Goal: Information Seeking & Learning: Find contact information

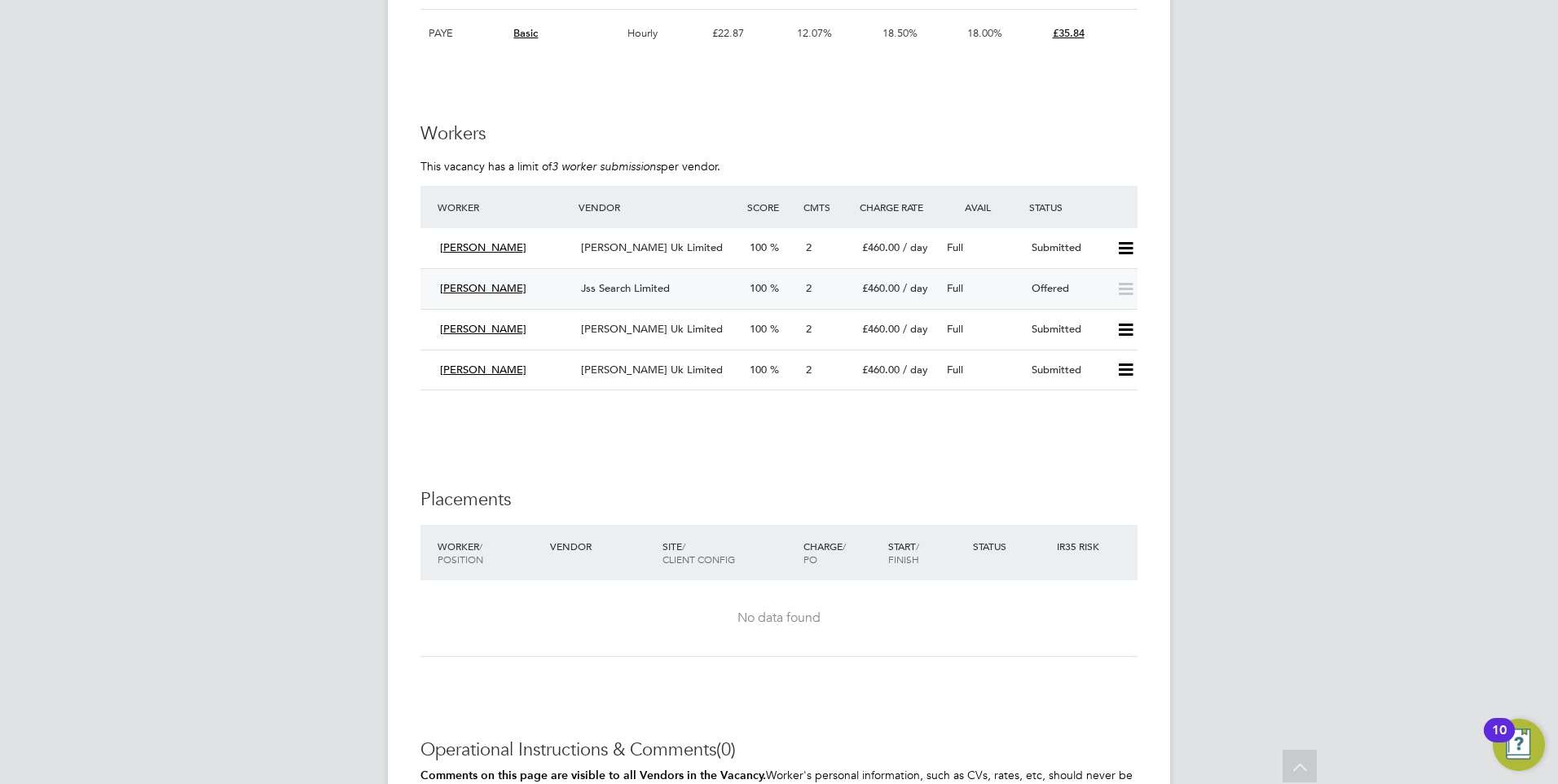
click at [1051, 285] on div "Offered" at bounding box center [1068, 289] width 84 height 27
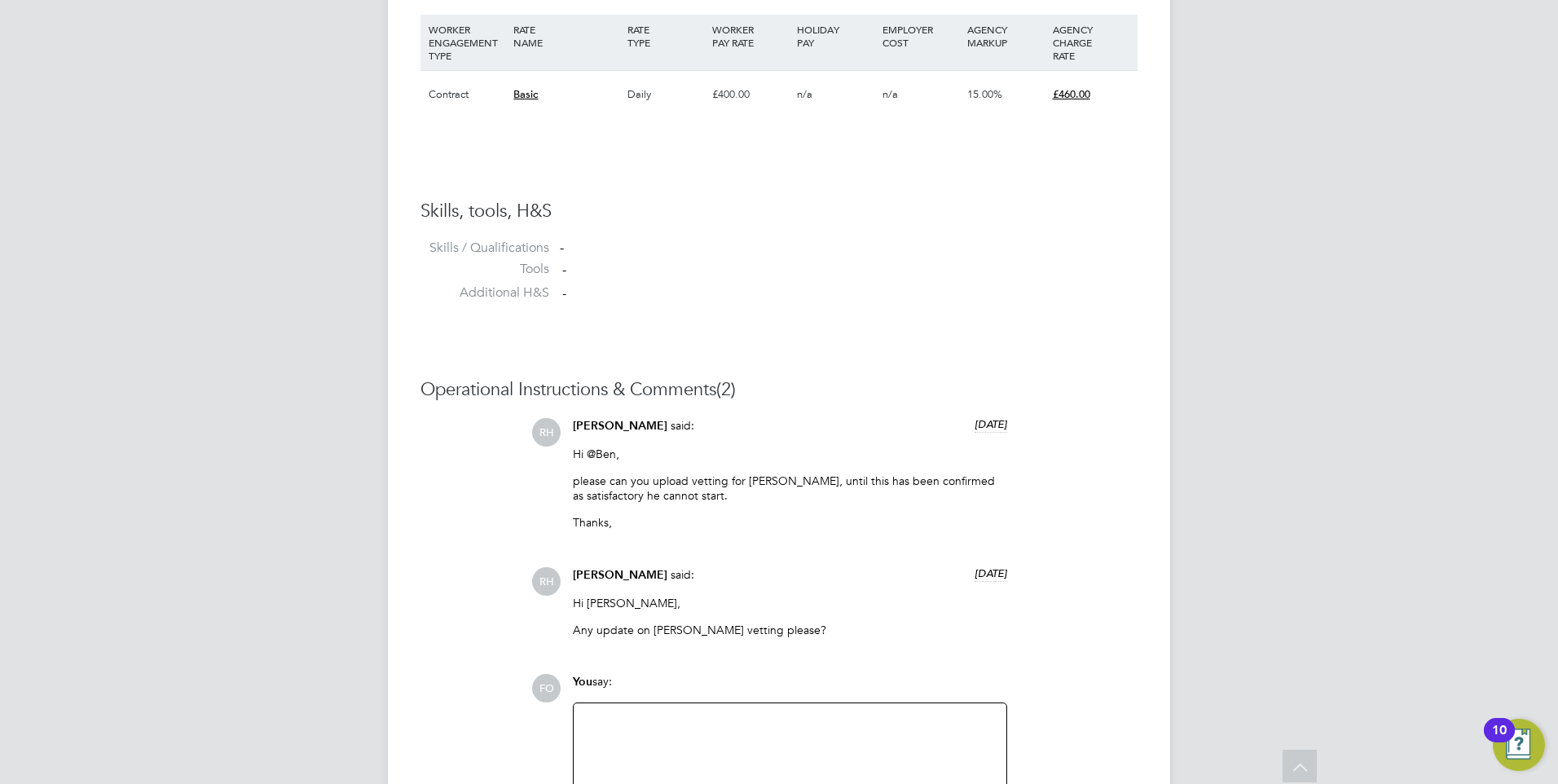
scroll to position [982, 0]
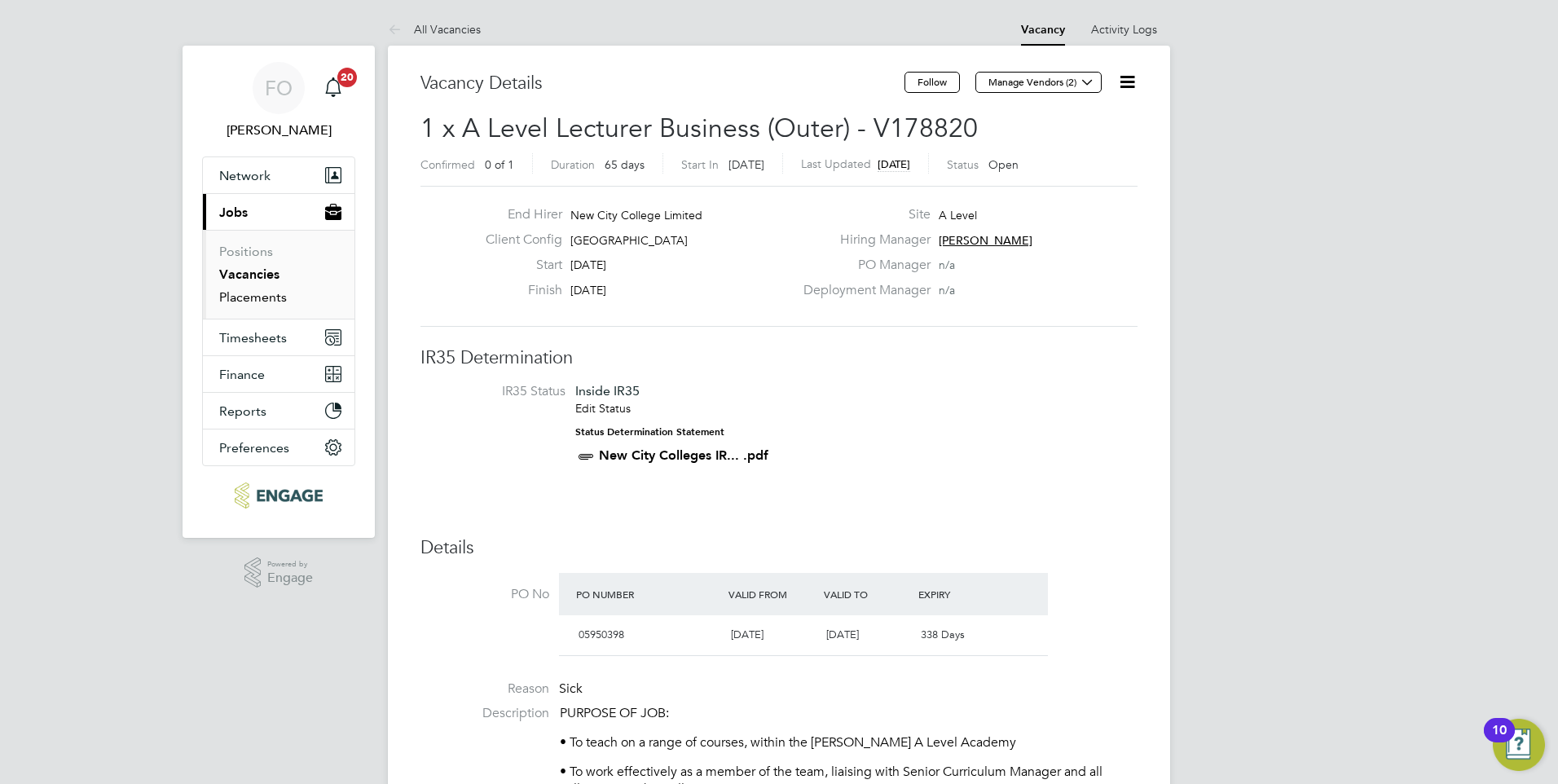
click at [266, 294] on link "Placements" at bounding box center [253, 297] width 68 height 16
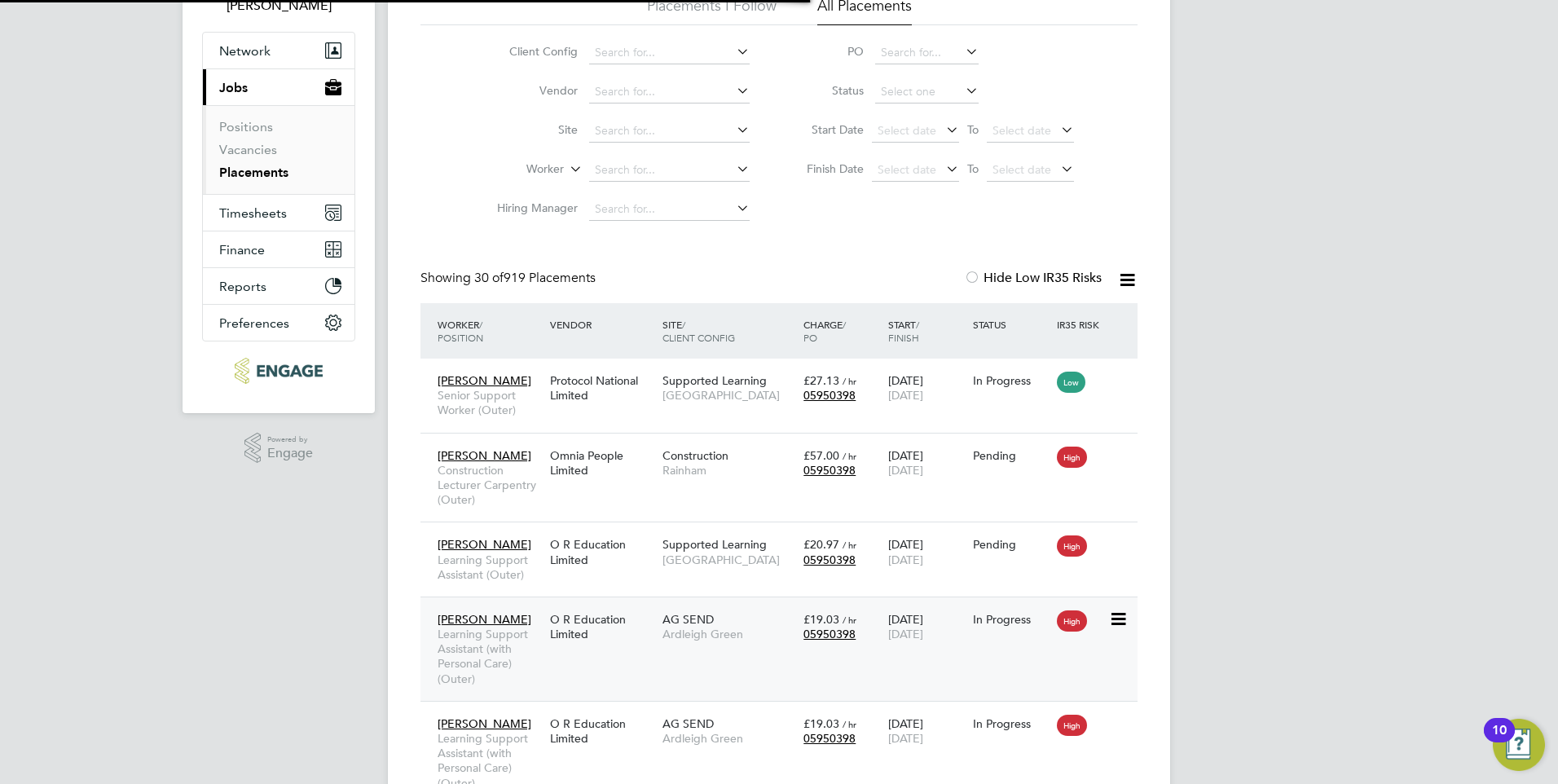
scroll to position [8, 8]
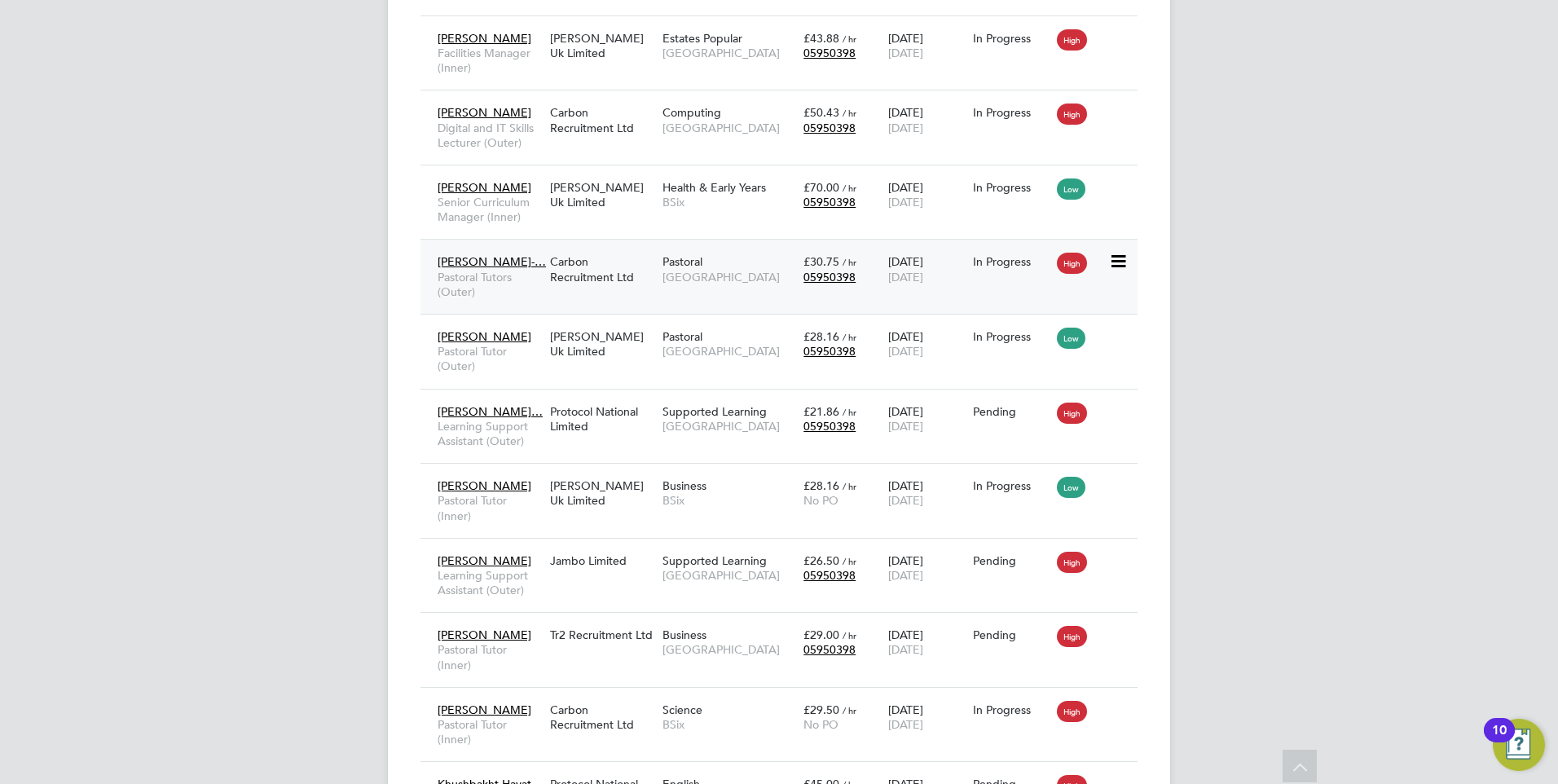
click at [647, 291] on div "Carbon Recruitment Ltd" at bounding box center [602, 269] width 113 height 46
click at [569, 640] on div "Tr2 Recruitment Ltd" at bounding box center [602, 635] width 113 height 31
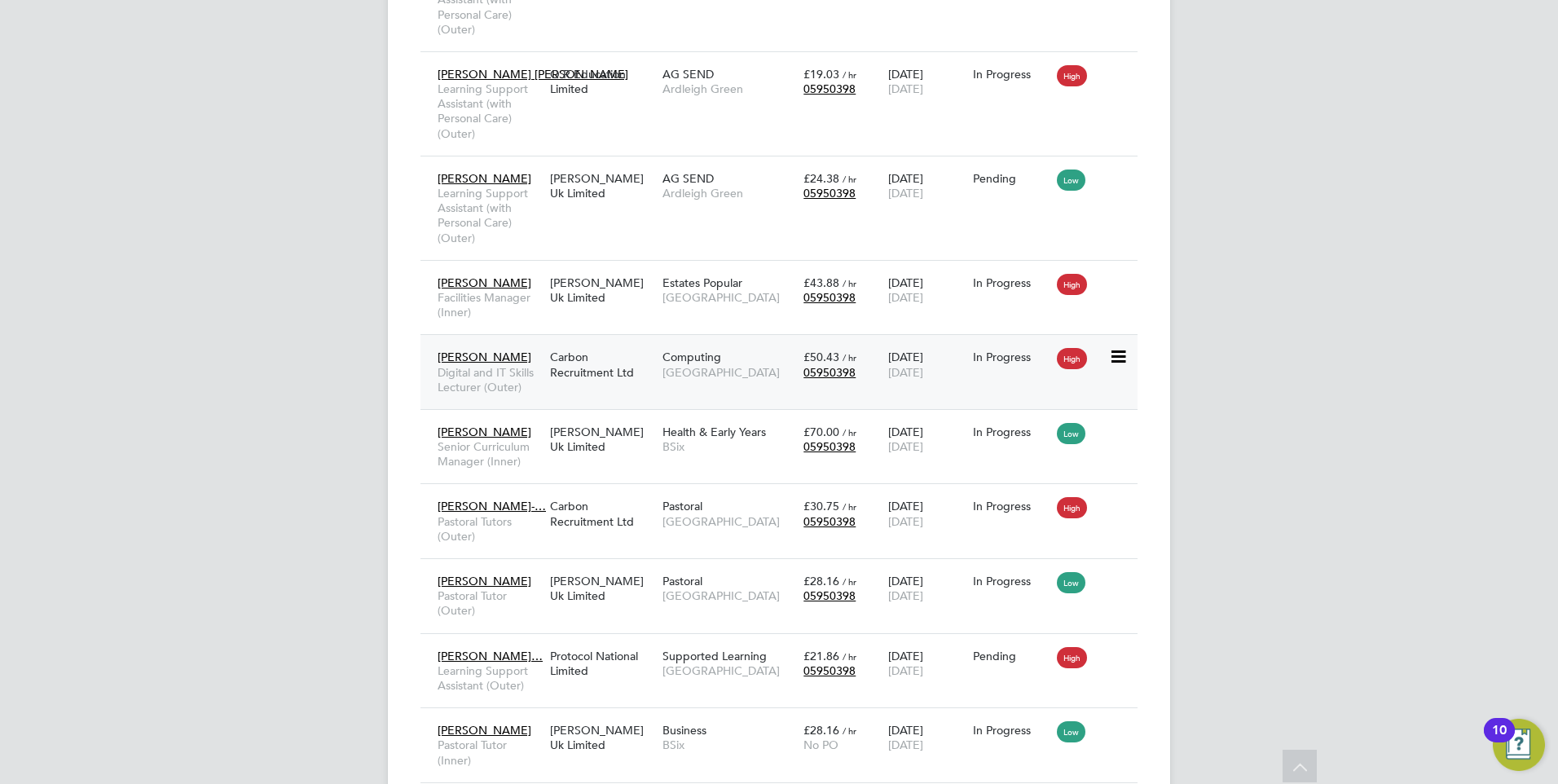
click at [763, 346] on div "Computing Epping Forest Campus" at bounding box center [730, 365] width 141 height 46
click at [687, 226] on div "Nicholas Perera Learning Support Assistant (with Personal Care) (Outer) Morgan …" at bounding box center [779, 208] width 718 height 104
click at [775, 161] on div "Nicholas Perera Learning Support Assistant (with Personal Care) (Outer) Morgan …" at bounding box center [779, 208] width 718 height 104
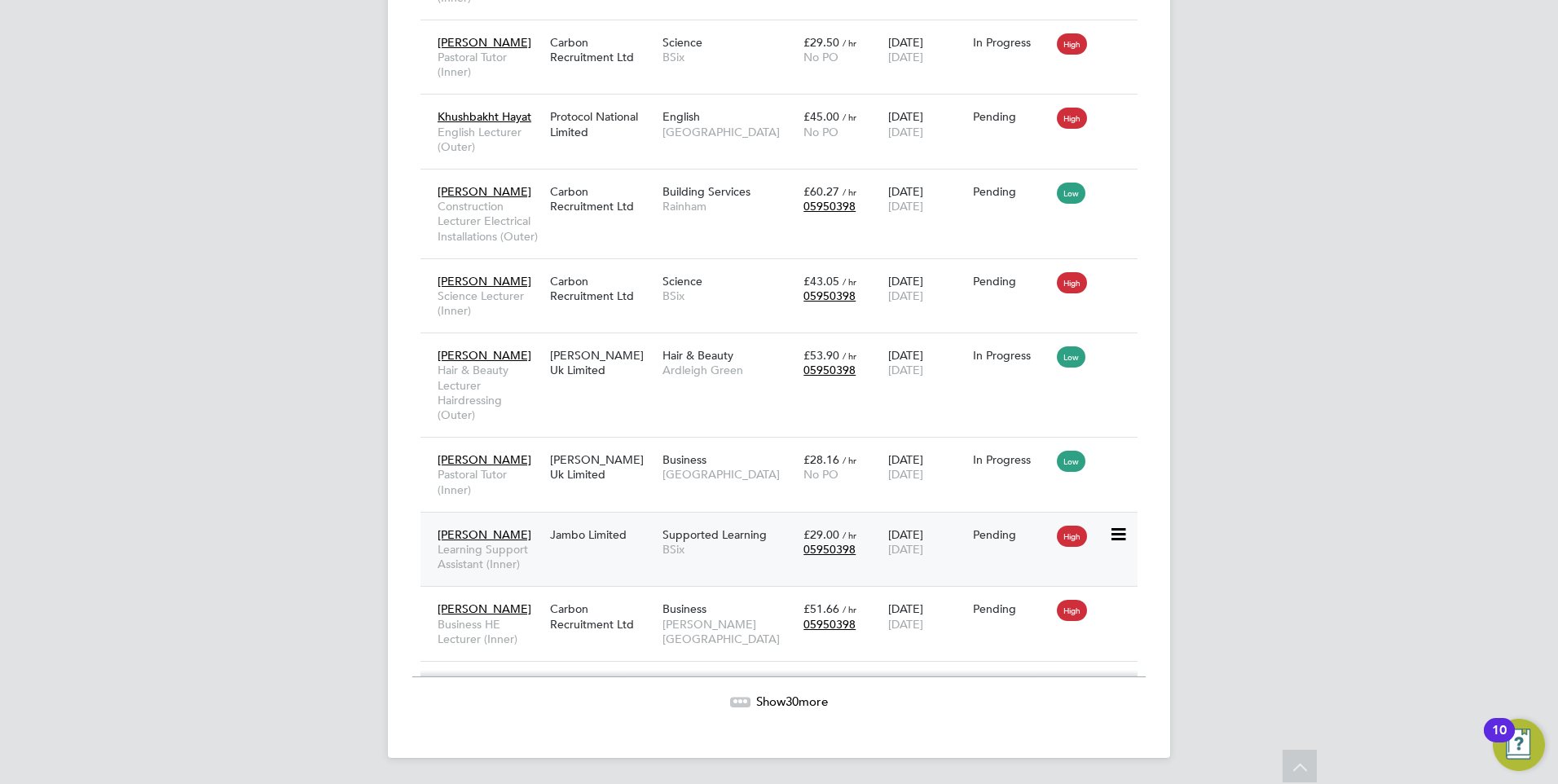
click at [741, 552] on span "BSix" at bounding box center [729, 549] width 133 height 15
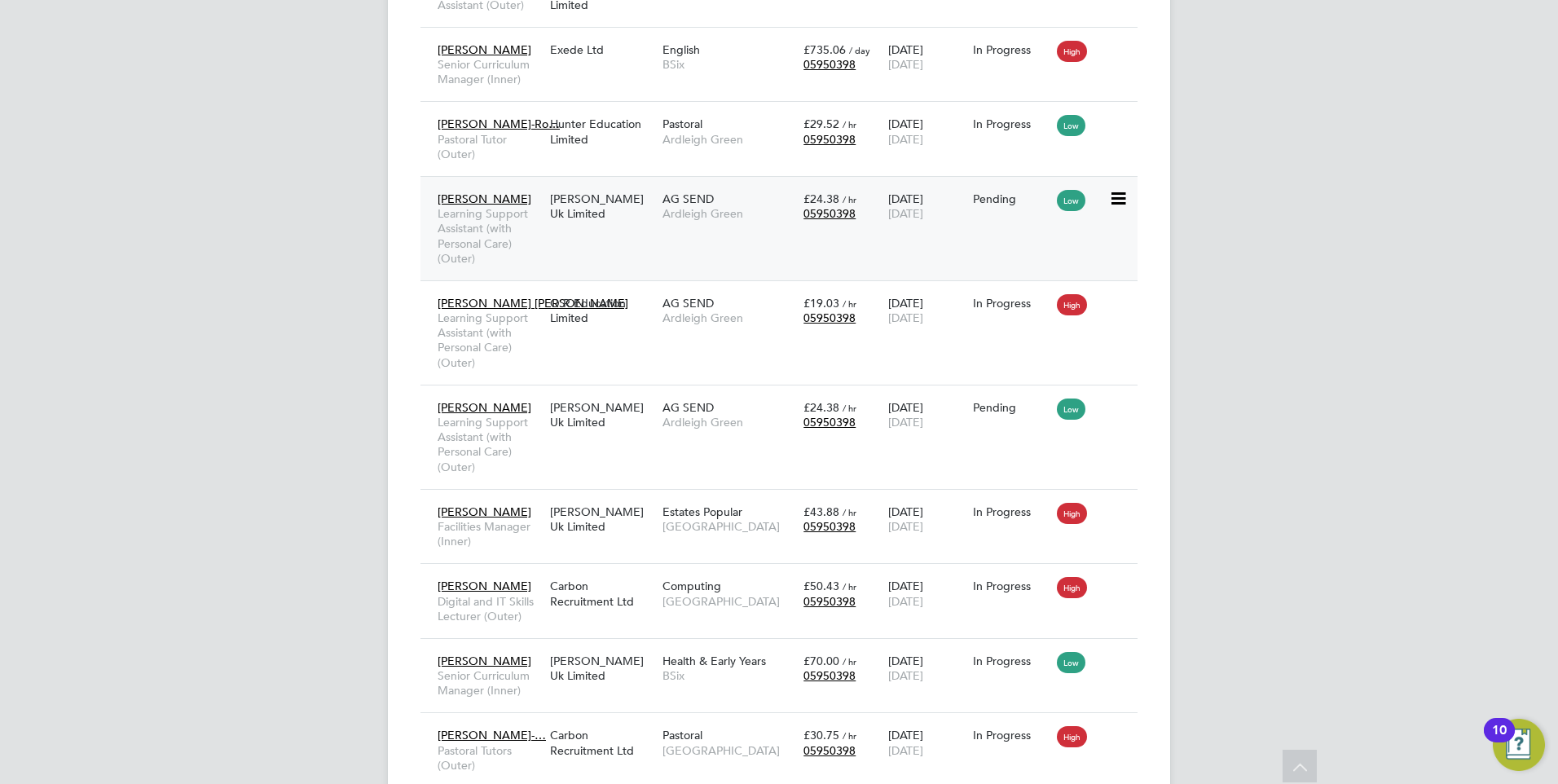
click at [730, 238] on div "Jane Kamau Learning Support Assistant (with Personal Care) (Outer) Morgan Hunt …" at bounding box center [779, 228] width 718 height 104
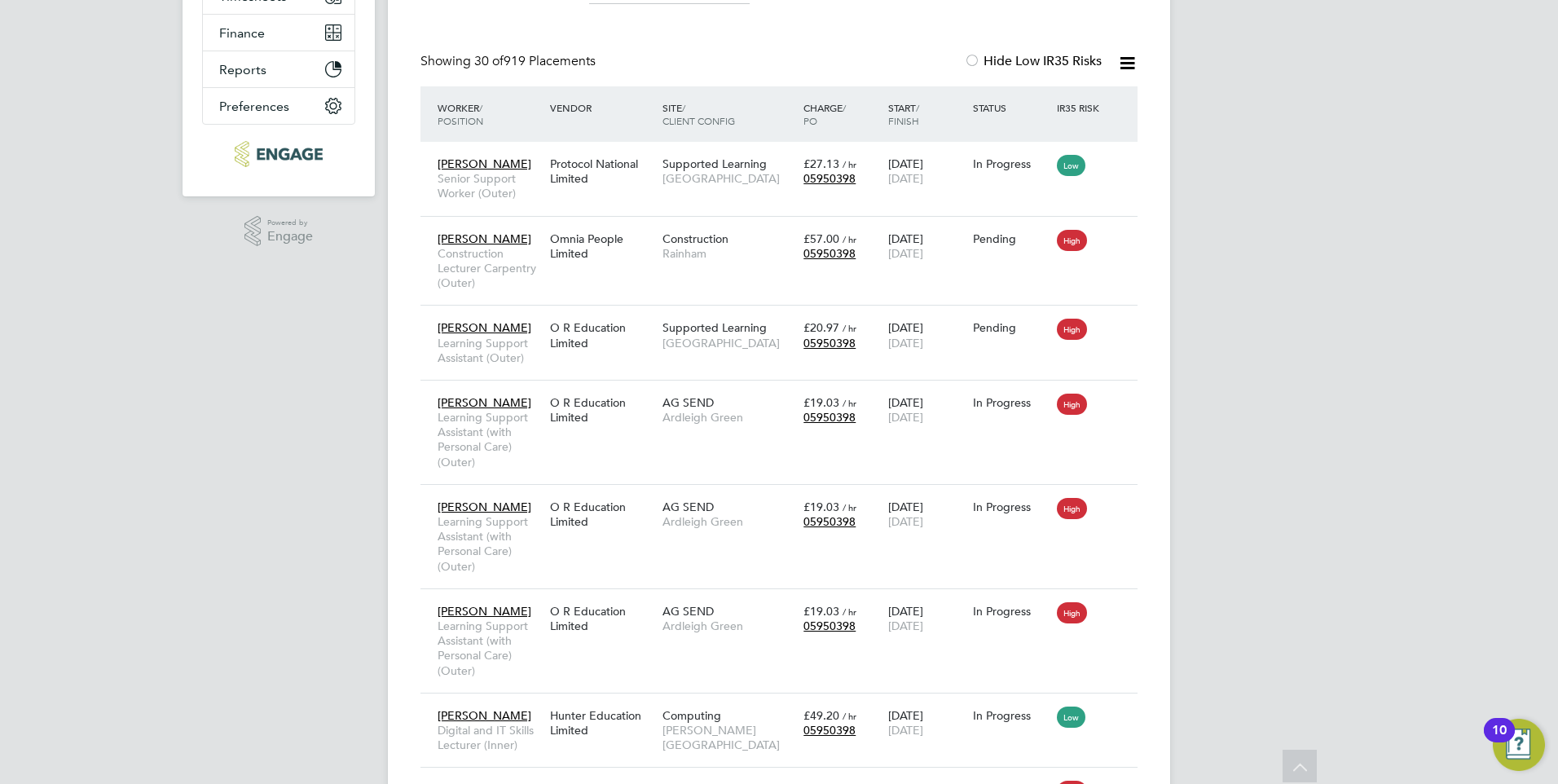
scroll to position [0, 0]
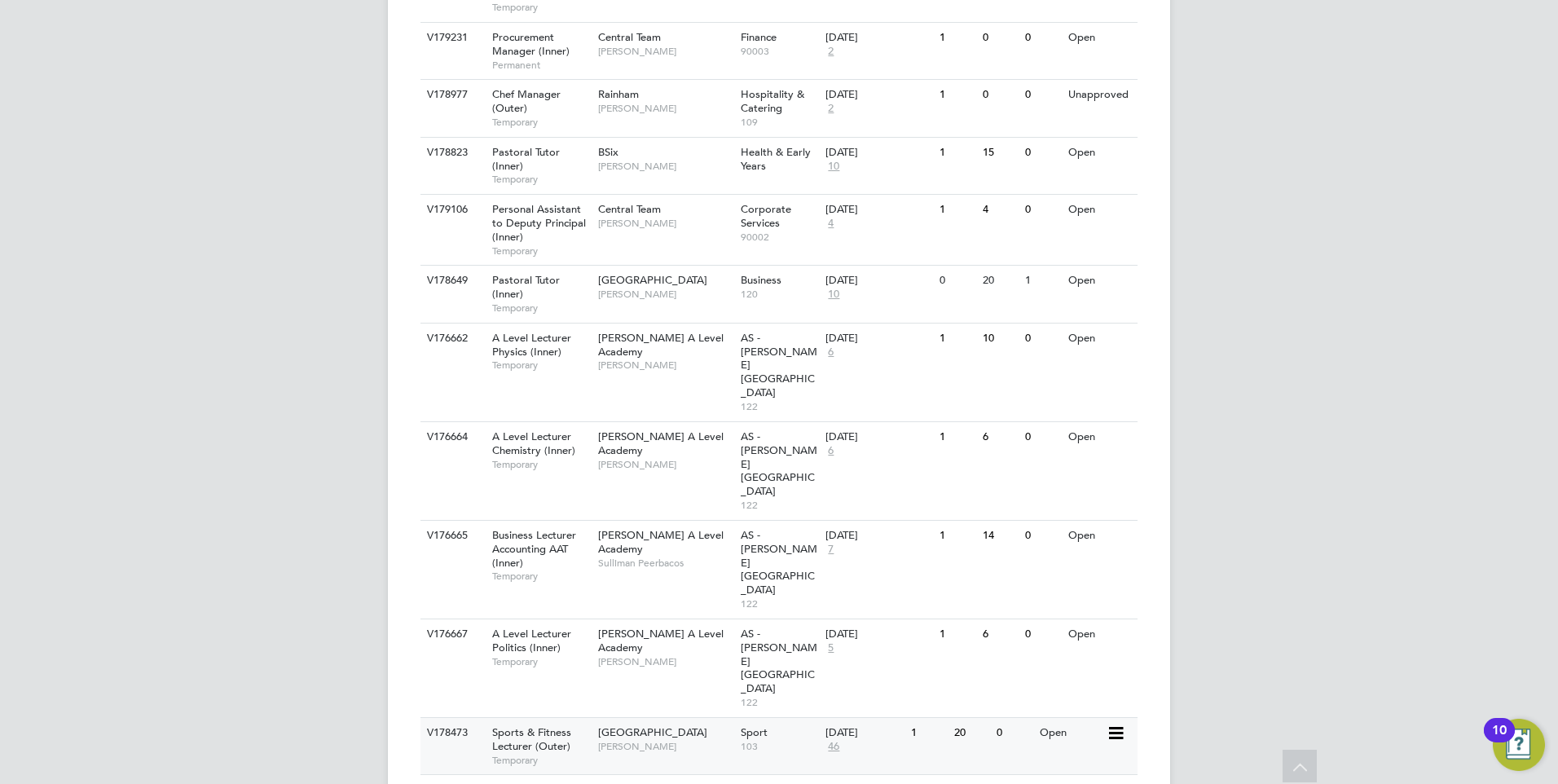
scroll to position [651, 0]
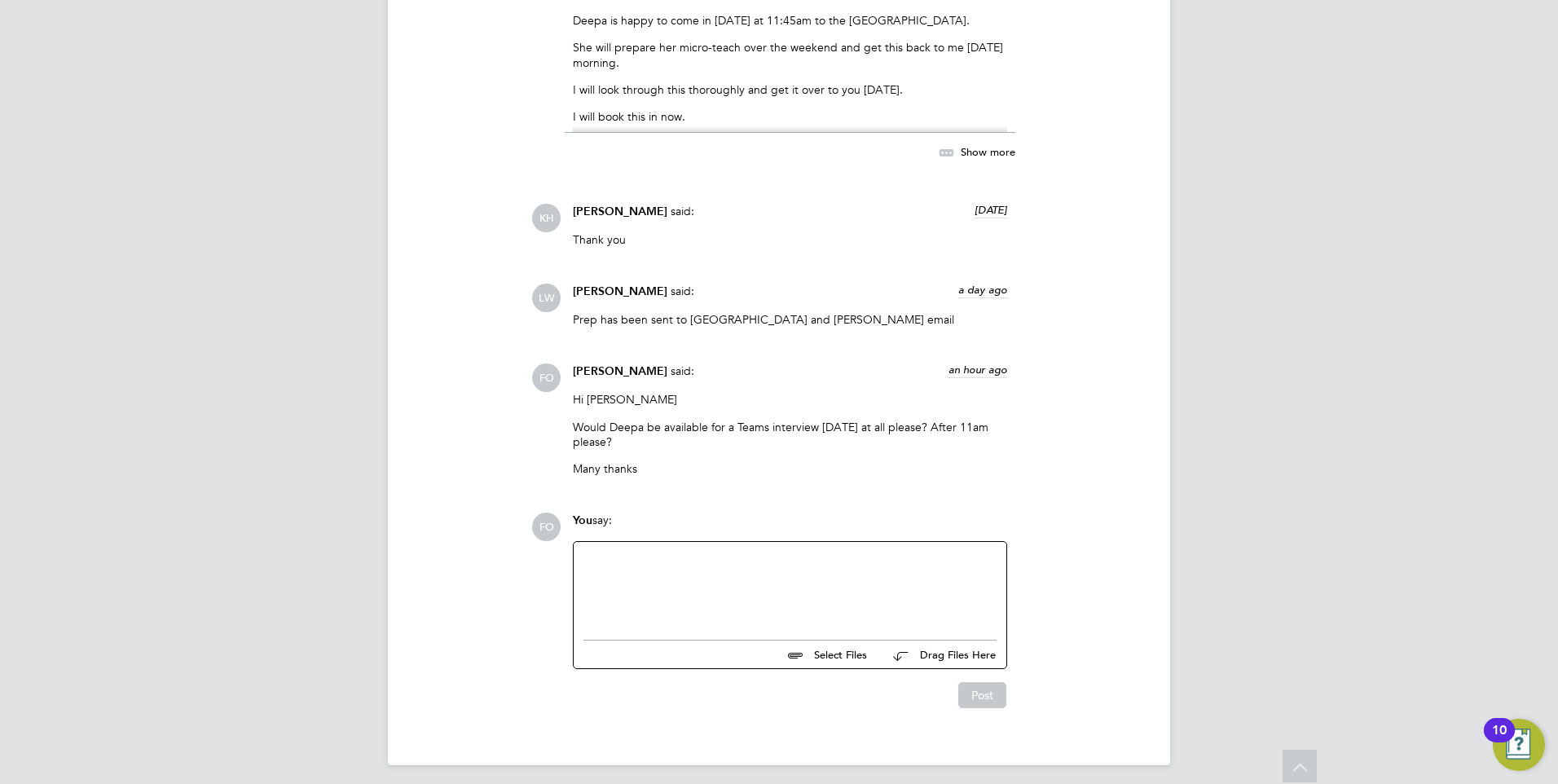
scroll to position [2523, 0]
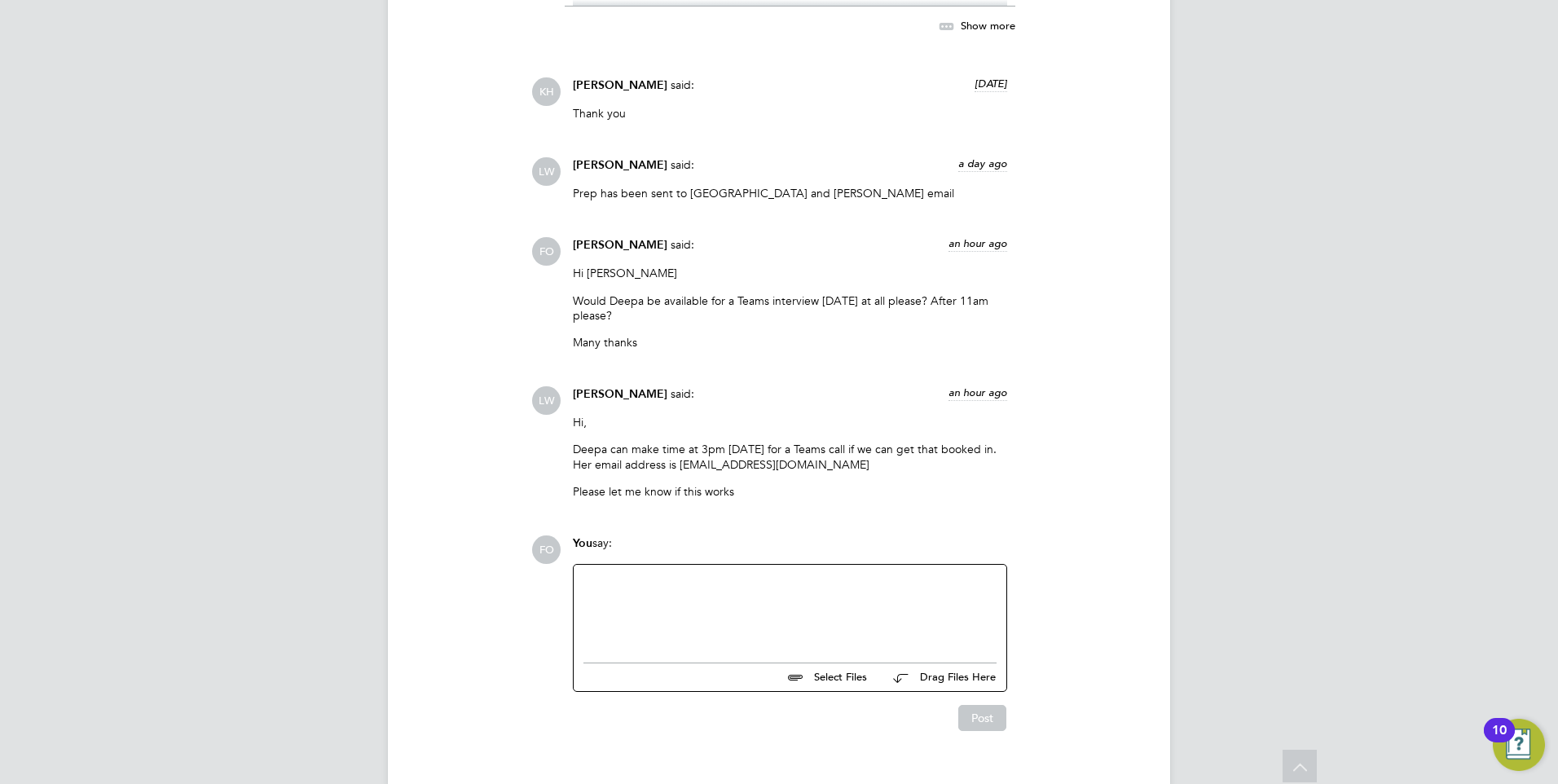
scroll to position [2672, 0]
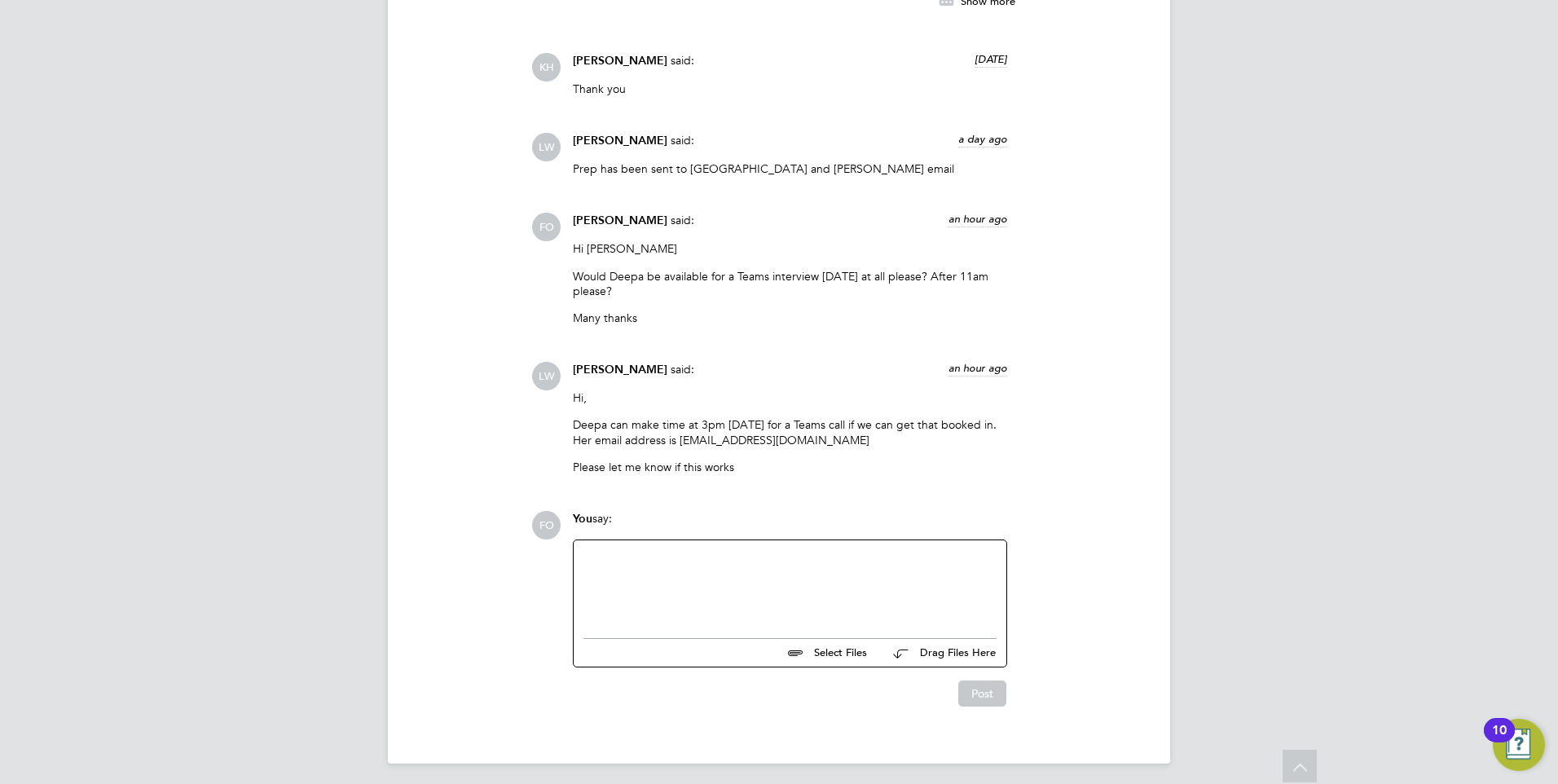
click at [693, 553] on div at bounding box center [790, 584] width 413 height 70
click at [991, 687] on button "Post" at bounding box center [982, 693] width 48 height 26
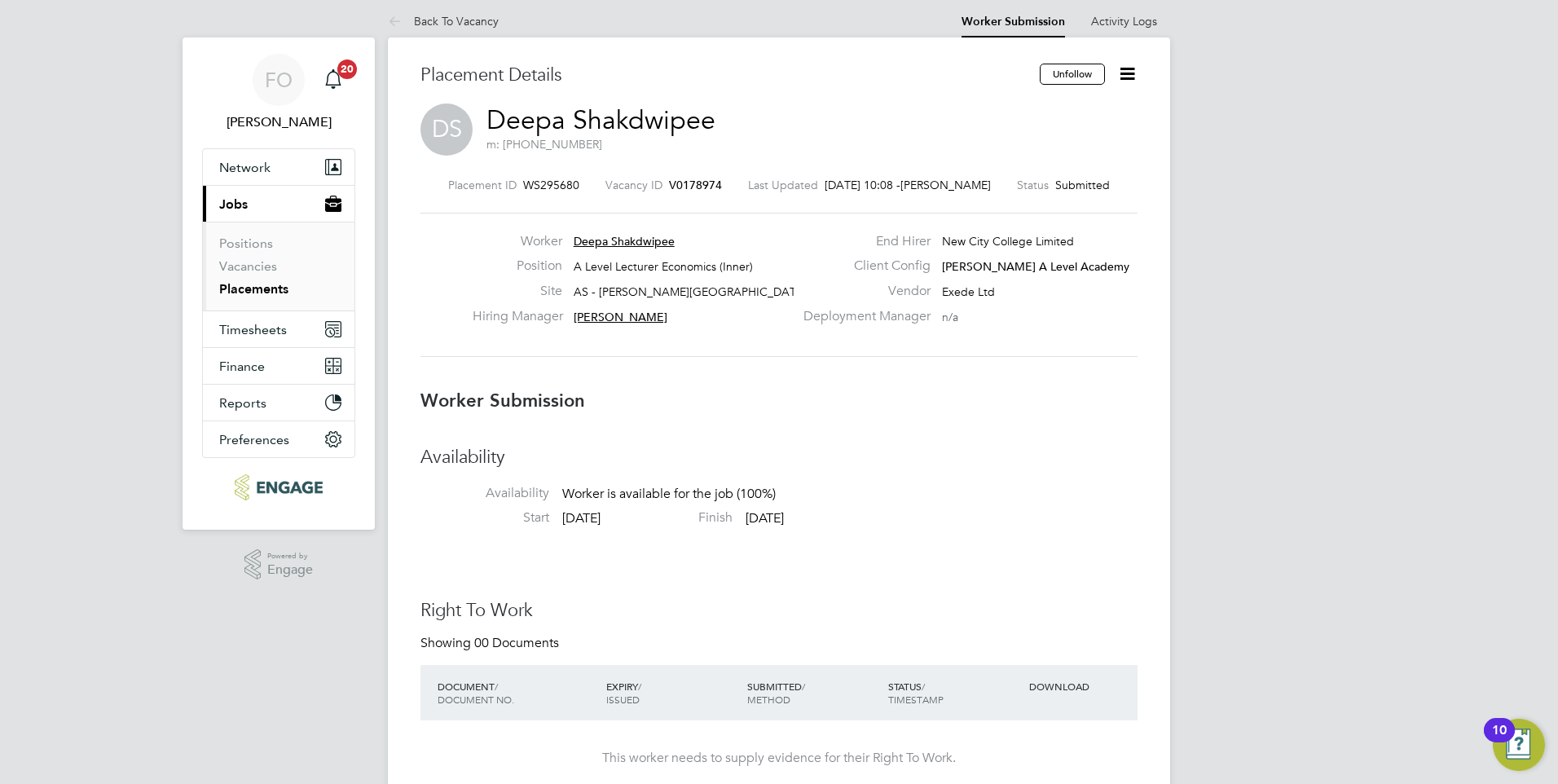
scroll to position [0, 0]
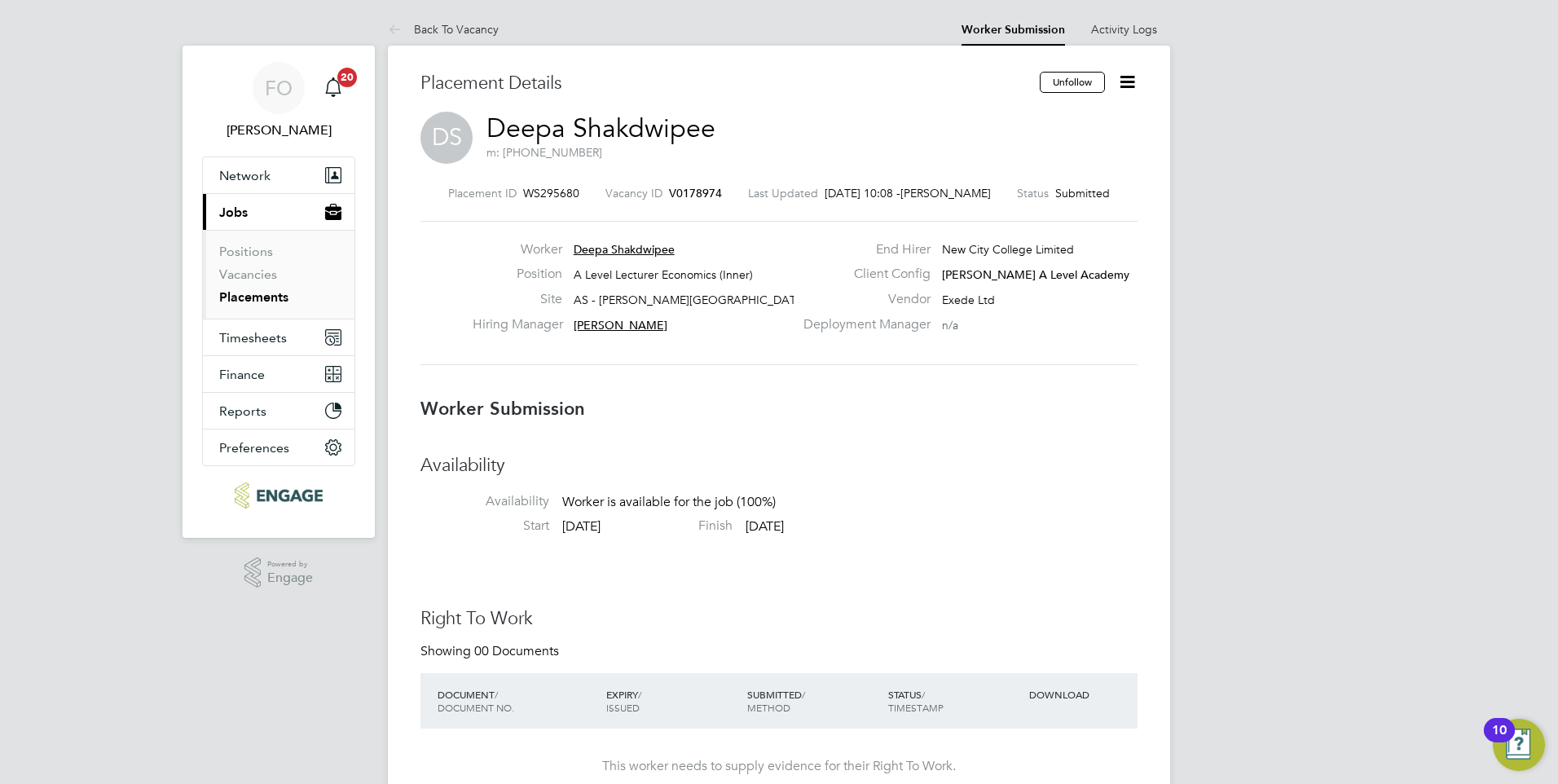
click at [686, 191] on span "V0178974" at bounding box center [696, 193] width 53 height 15
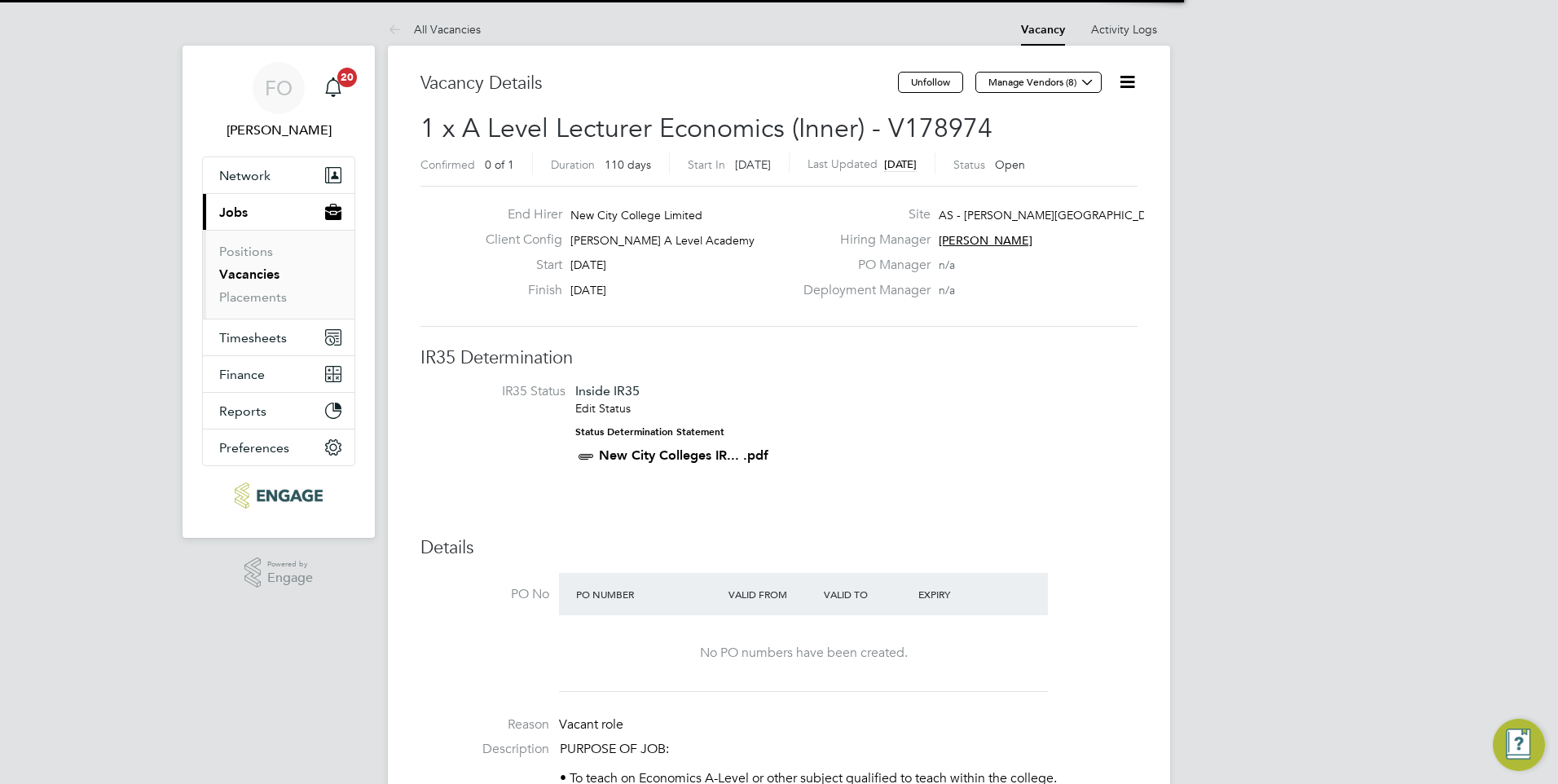
scroll to position [27, 142]
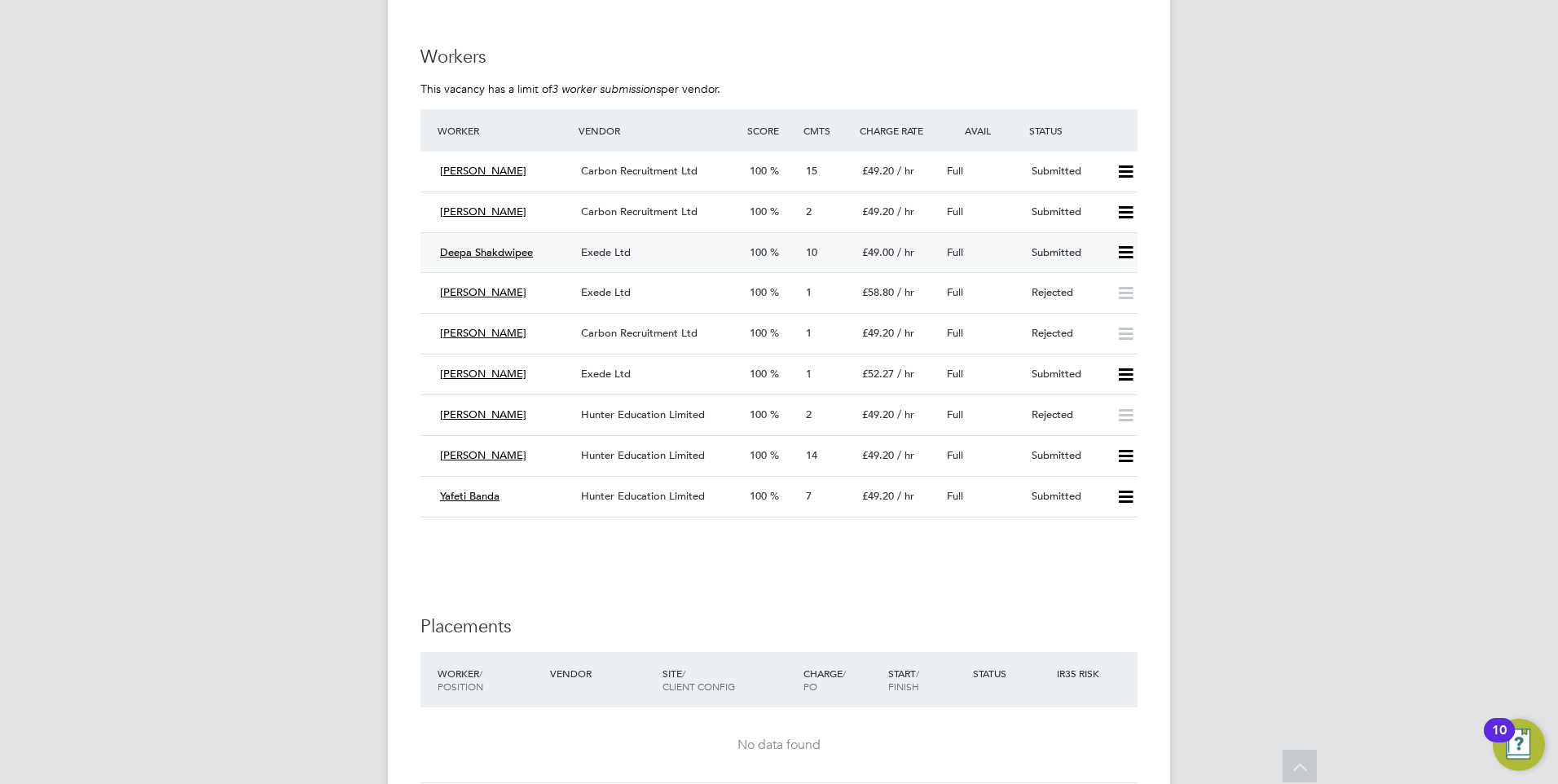
click at [682, 250] on div "Exede Ltd" at bounding box center [659, 252] width 169 height 27
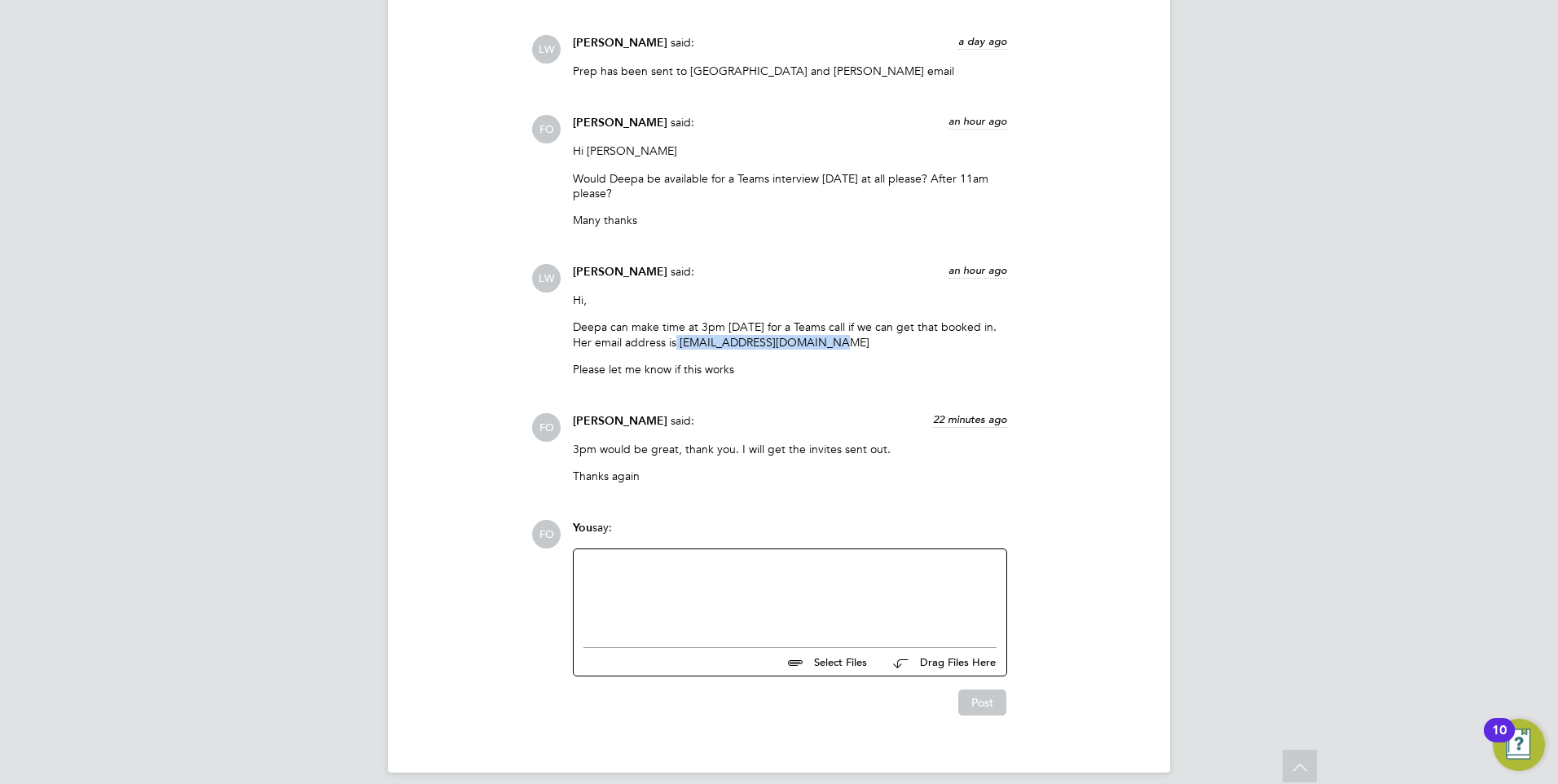
drag, startPoint x: 837, startPoint y: 335, endPoint x: 680, endPoint y: 336, distance: 157.0
click at [680, 336] on p "Deepa can make time at 3pm today for a Teams call if we can get that booked in.…" at bounding box center [790, 334] width 434 height 29
copy p "deepa.shakdwipee@gmail.com"
click at [735, 414] on div "Francesca O'Riordan said: 22 minutes ago" at bounding box center [790, 427] width 434 height 28
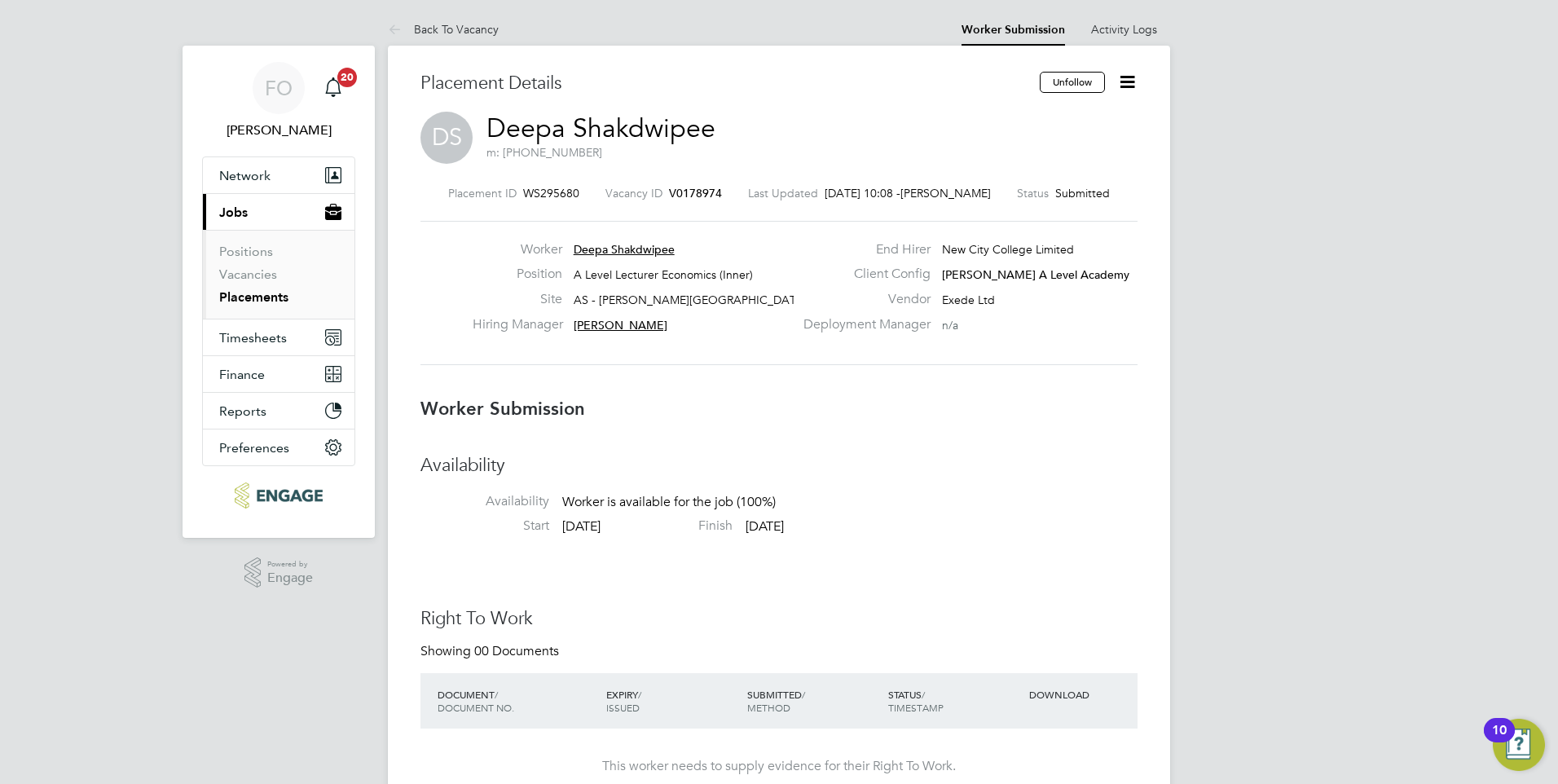
click at [1124, 82] on icon at bounding box center [1127, 82] width 20 height 20
click at [1005, 207] on li "Followers" at bounding box center [1059, 207] width 151 height 23
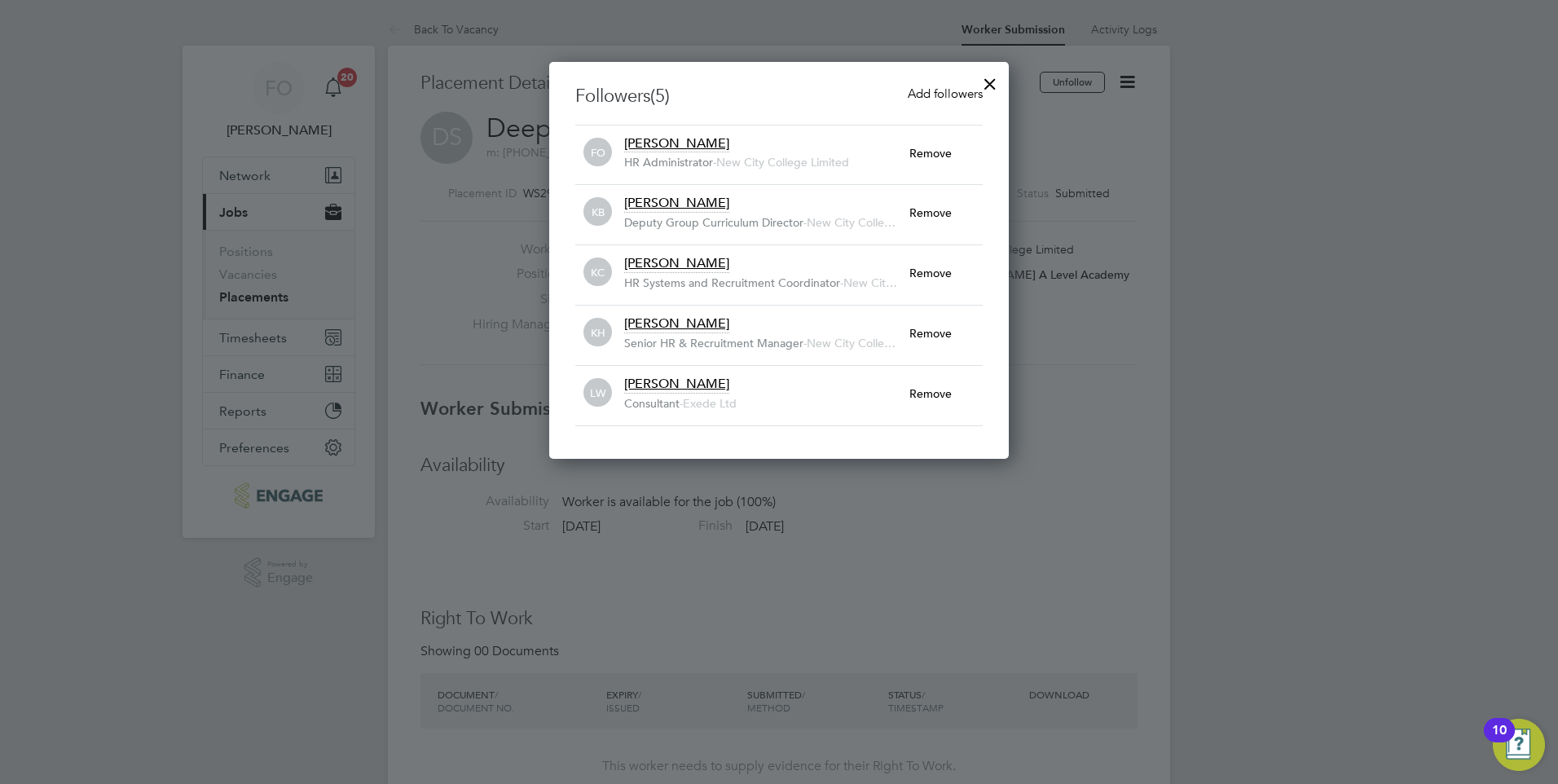
click at [666, 383] on span "Louis Warner" at bounding box center [676, 384] width 105 height 16
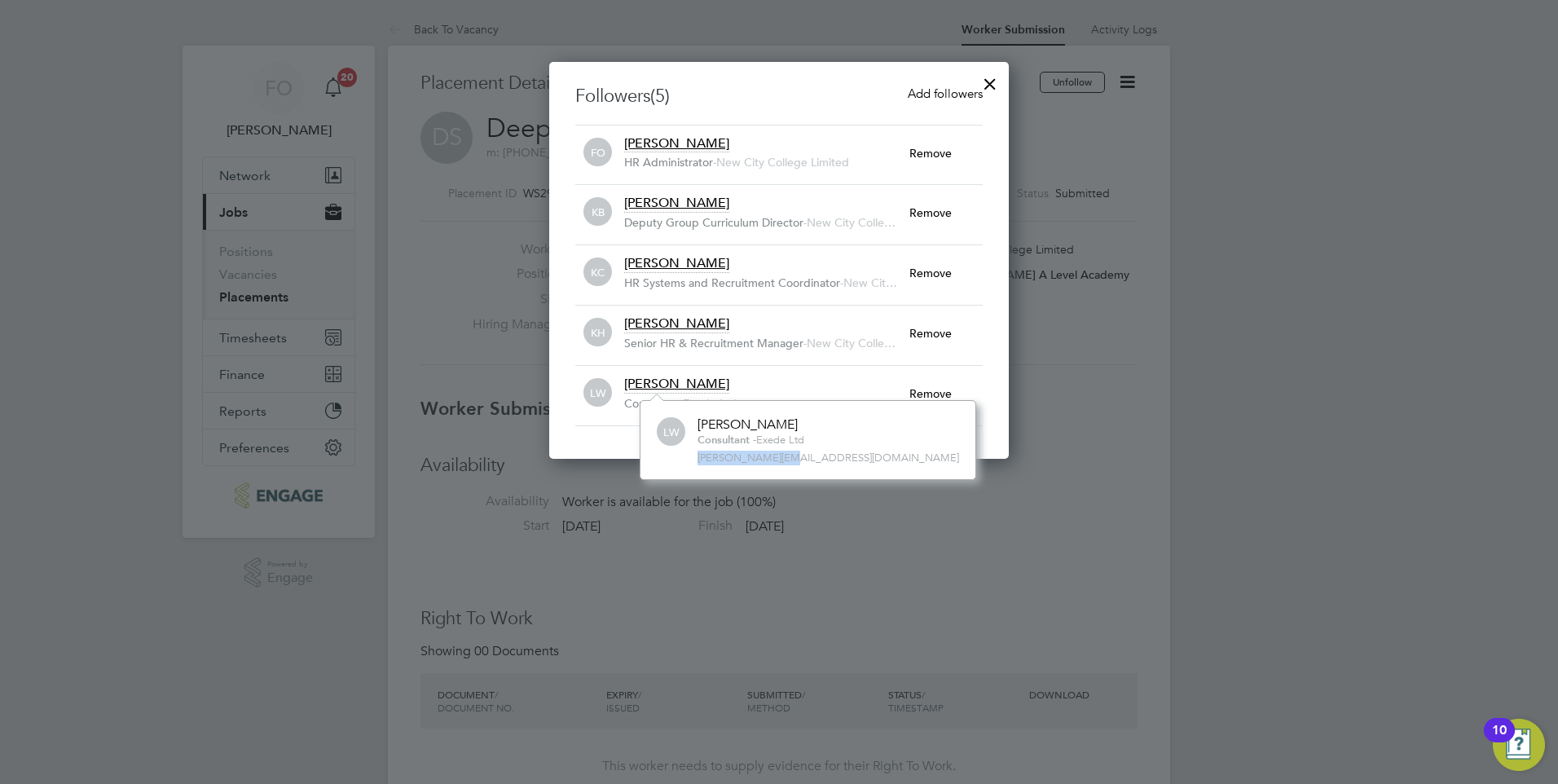
drag, startPoint x: 780, startPoint y: 458, endPoint x: 693, endPoint y: 465, distance: 87.3
click at [693, 465] on div "LW Louis Warner Consultant - Exede Ltd louis@xede.co.uk" at bounding box center [808, 440] width 302 height 50
copy span "louis@xede.co.uk"
click at [991, 81] on div at bounding box center [991, 80] width 29 height 29
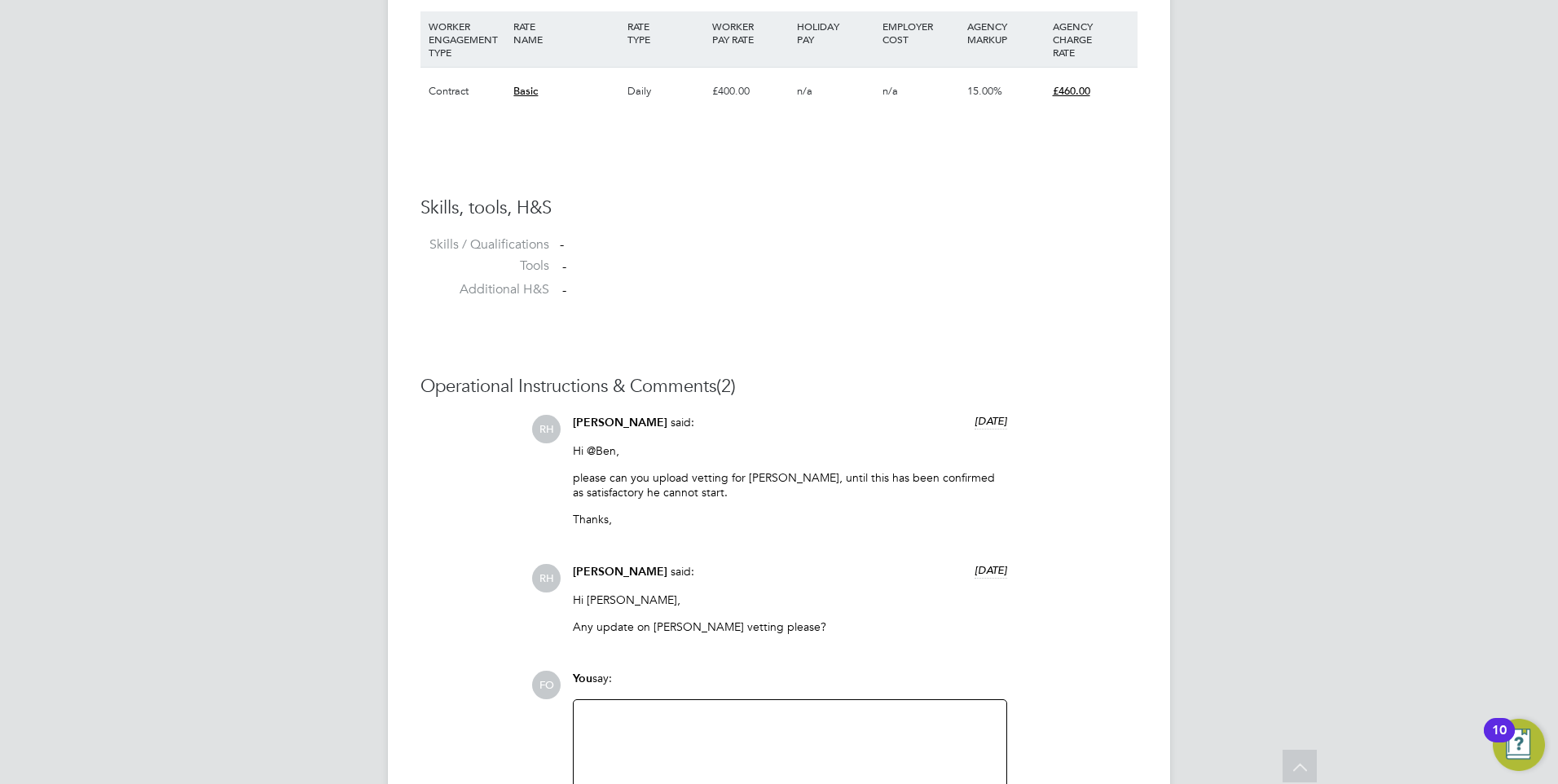
scroll to position [1140, 0]
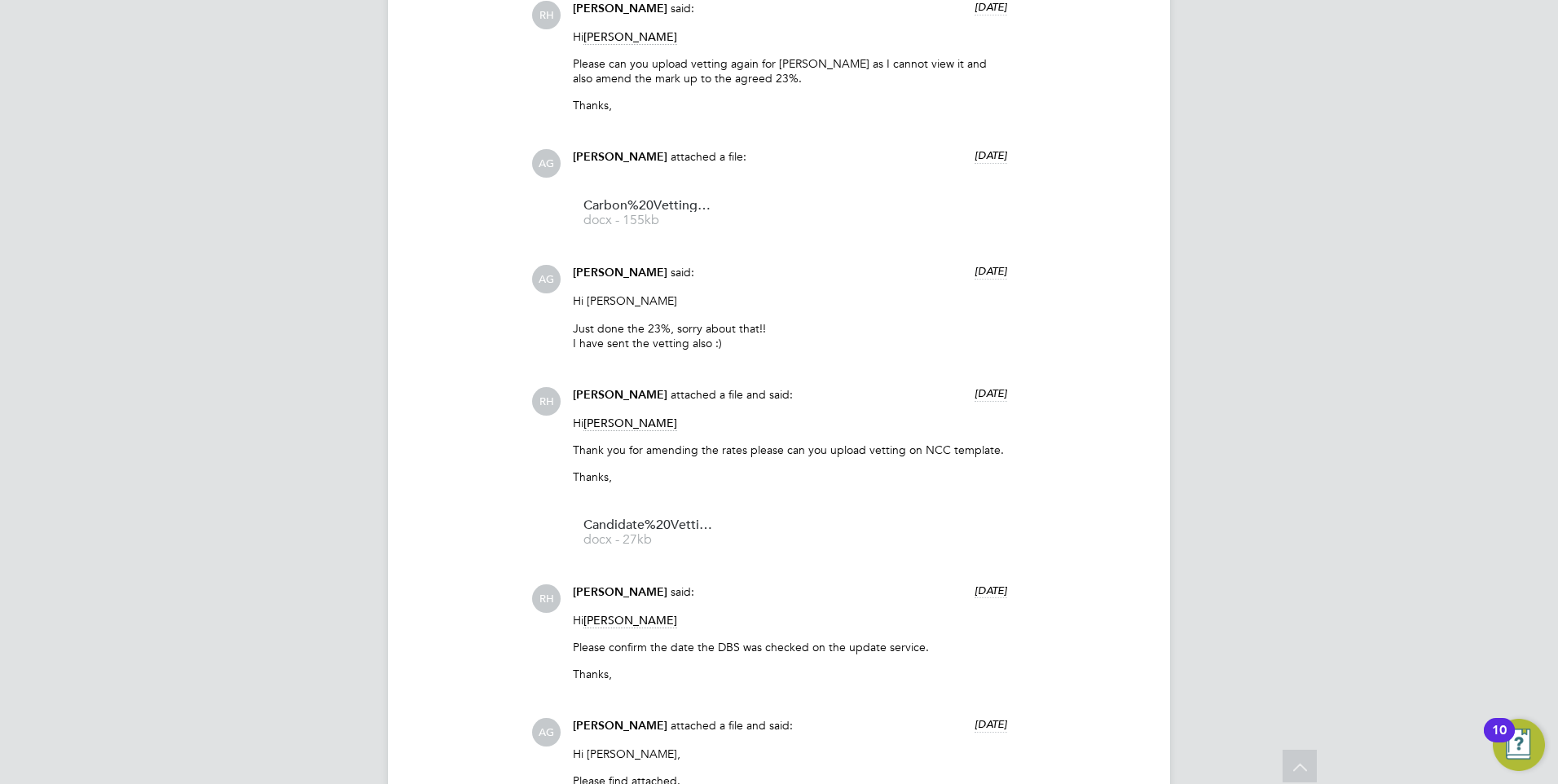
scroll to position [1629, 0]
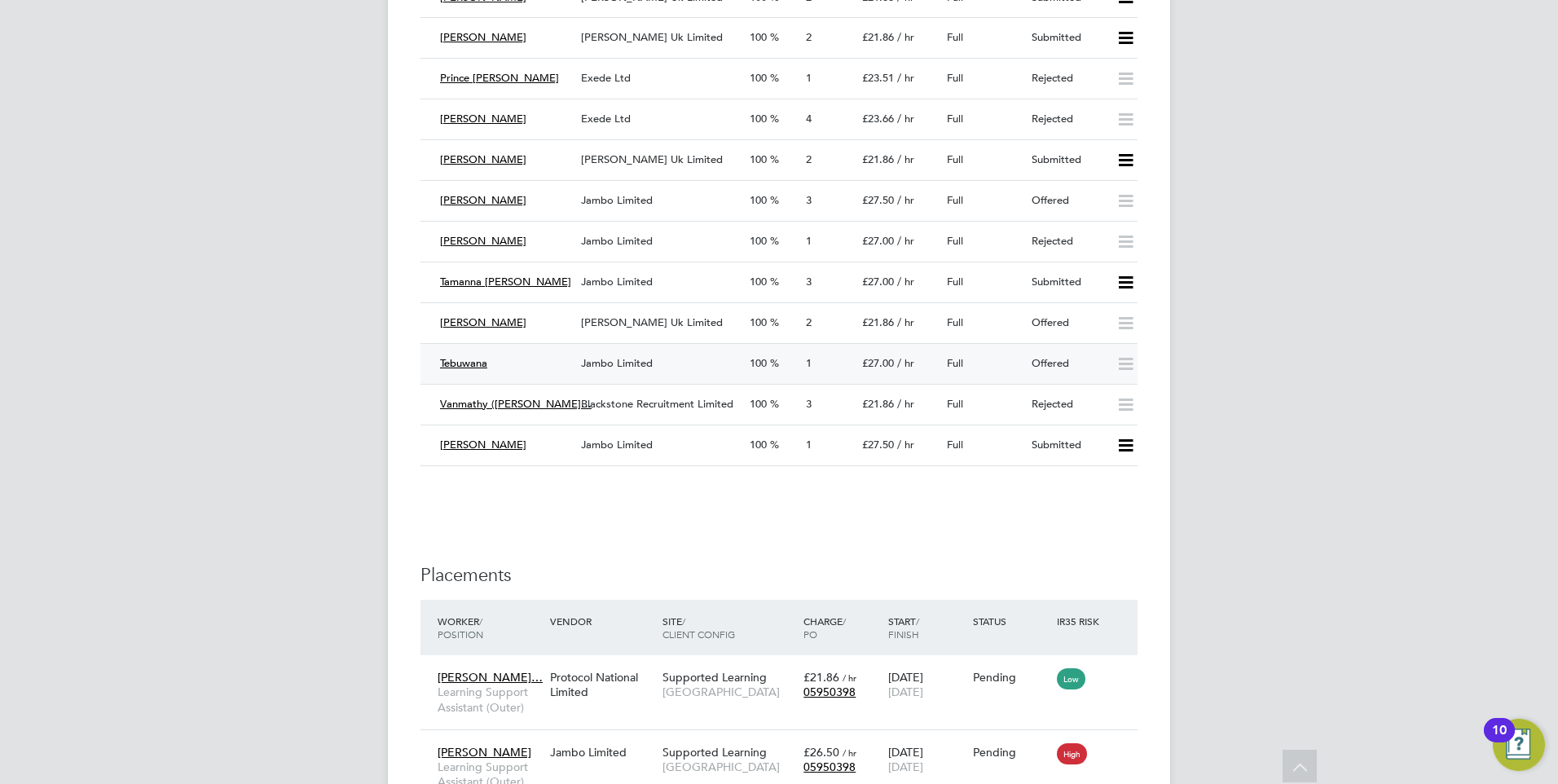
click at [1072, 356] on div "Offered" at bounding box center [1068, 363] width 84 height 27
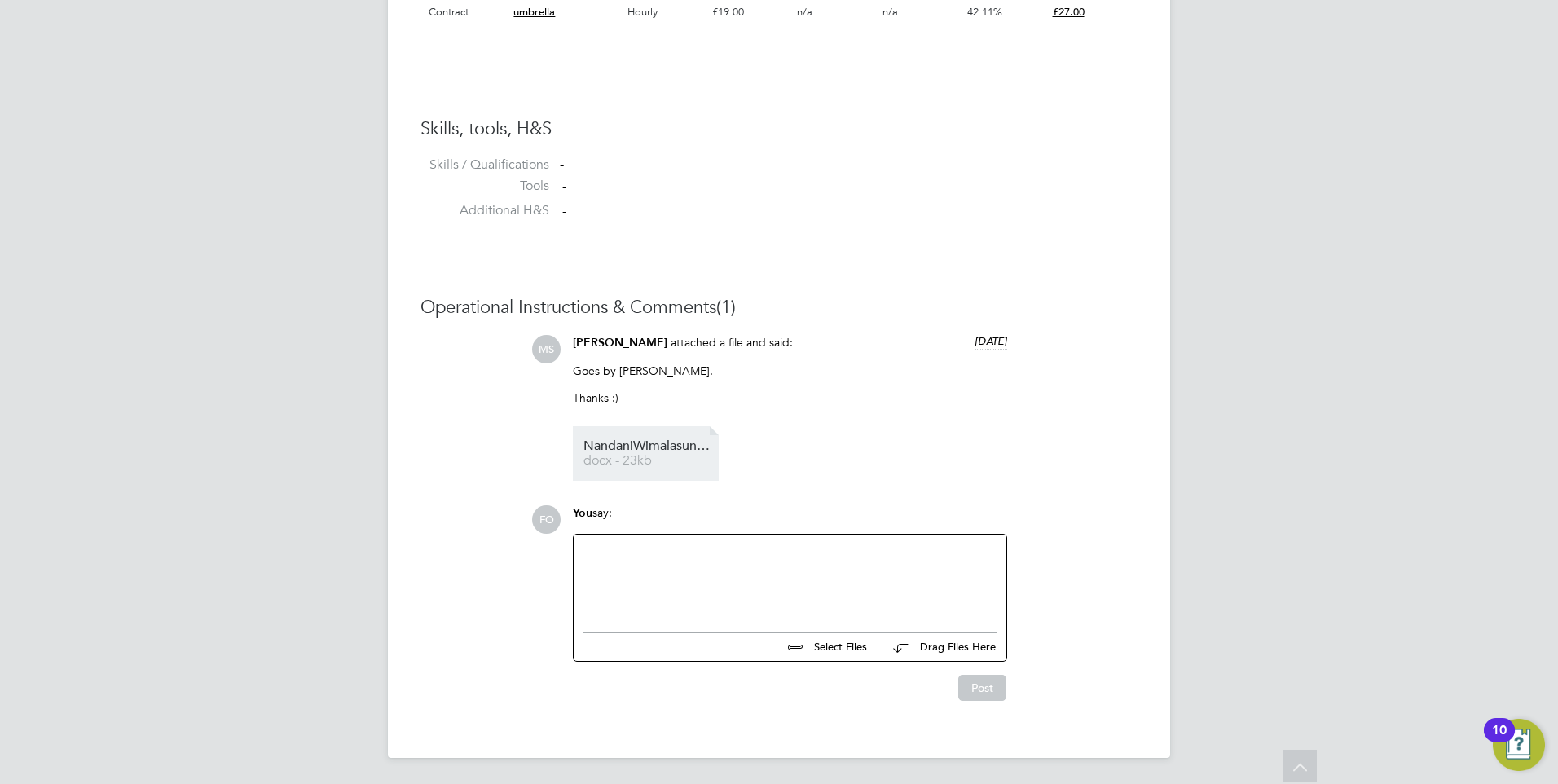
click at [644, 445] on span "NandaniWimalasunde%20253733" at bounding box center [649, 445] width 130 height 12
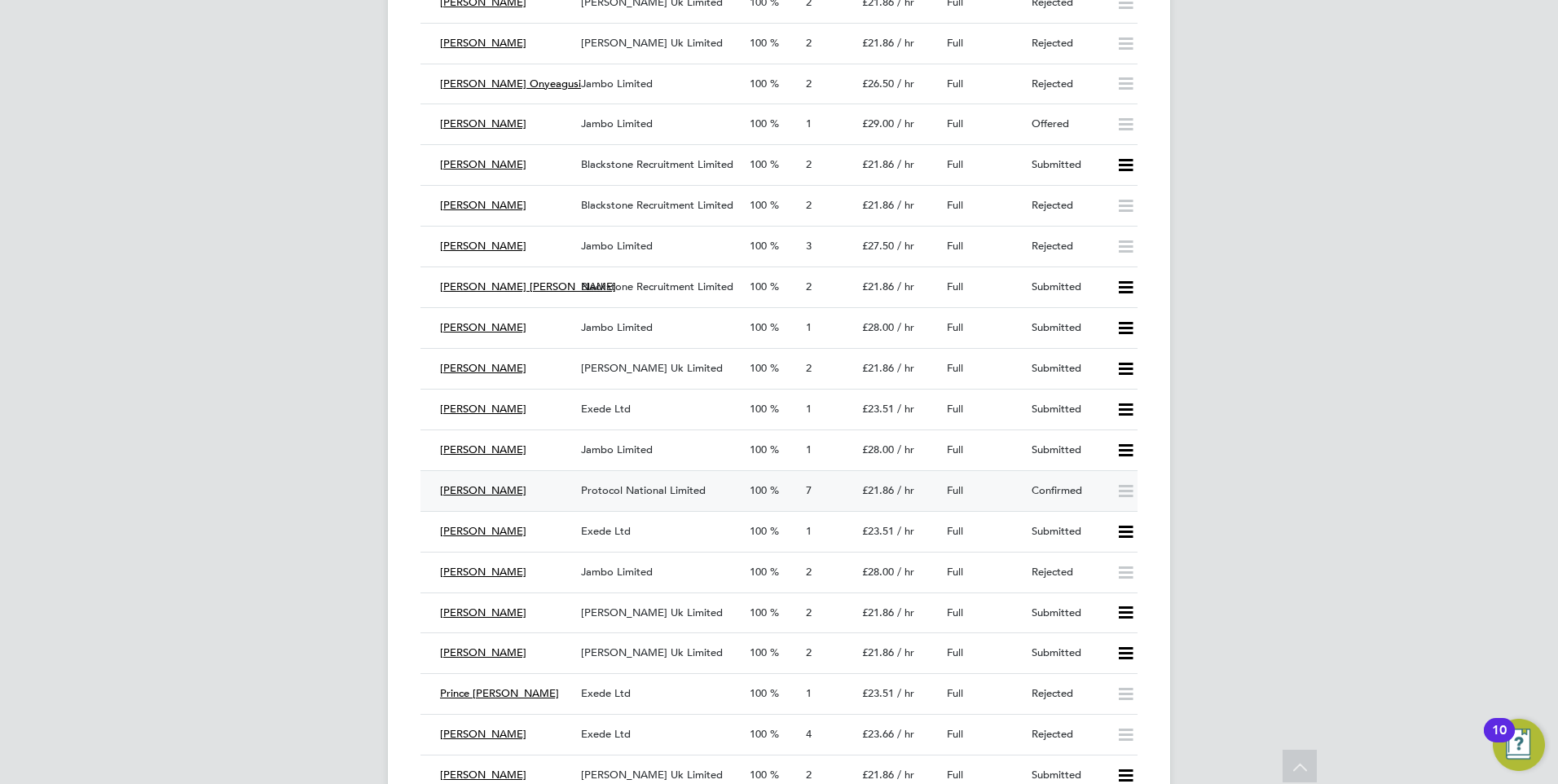
click at [1063, 479] on div "Confirmed" at bounding box center [1068, 490] width 84 height 27
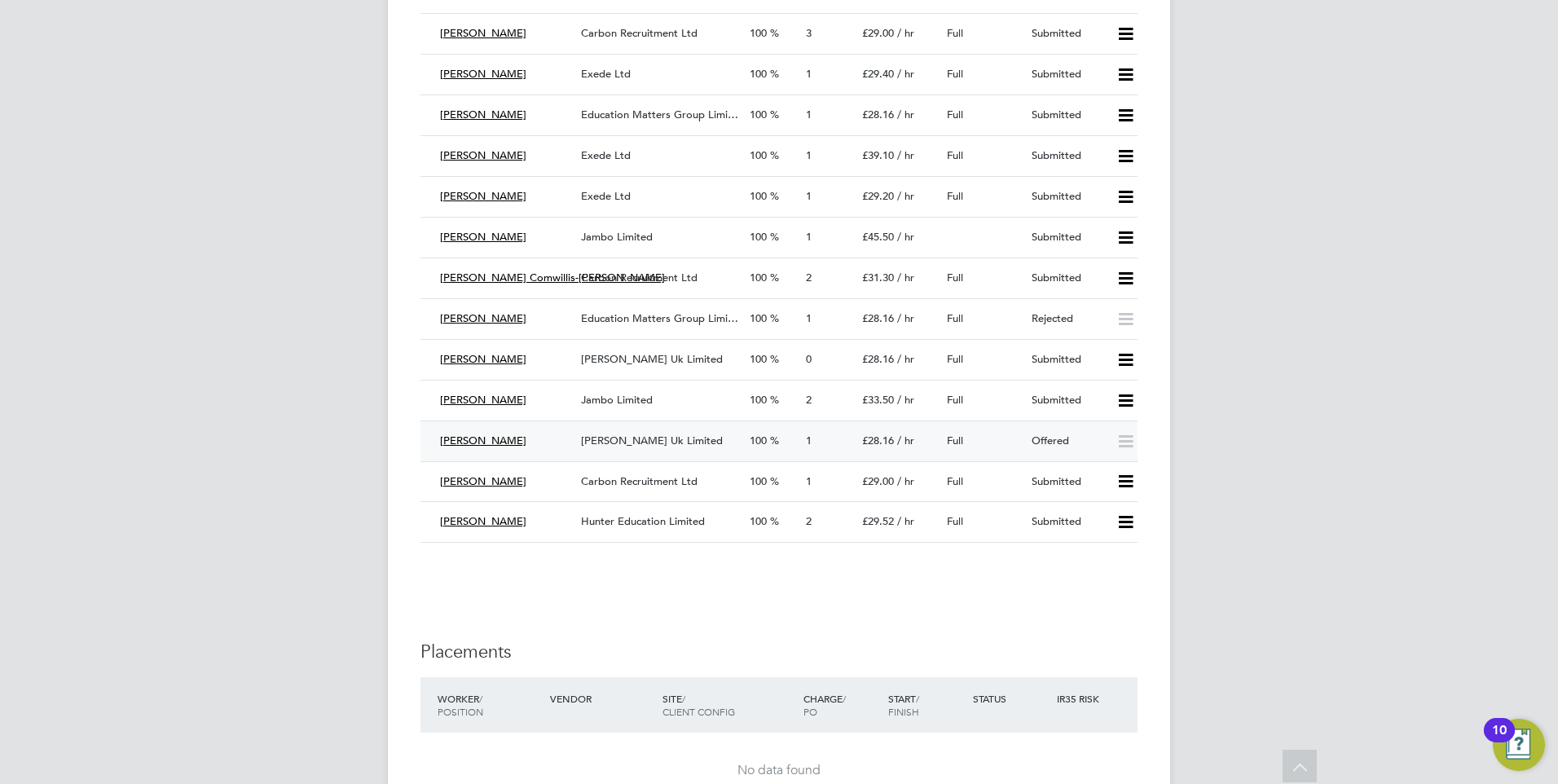
click at [1056, 438] on div "Offered" at bounding box center [1068, 441] width 84 height 27
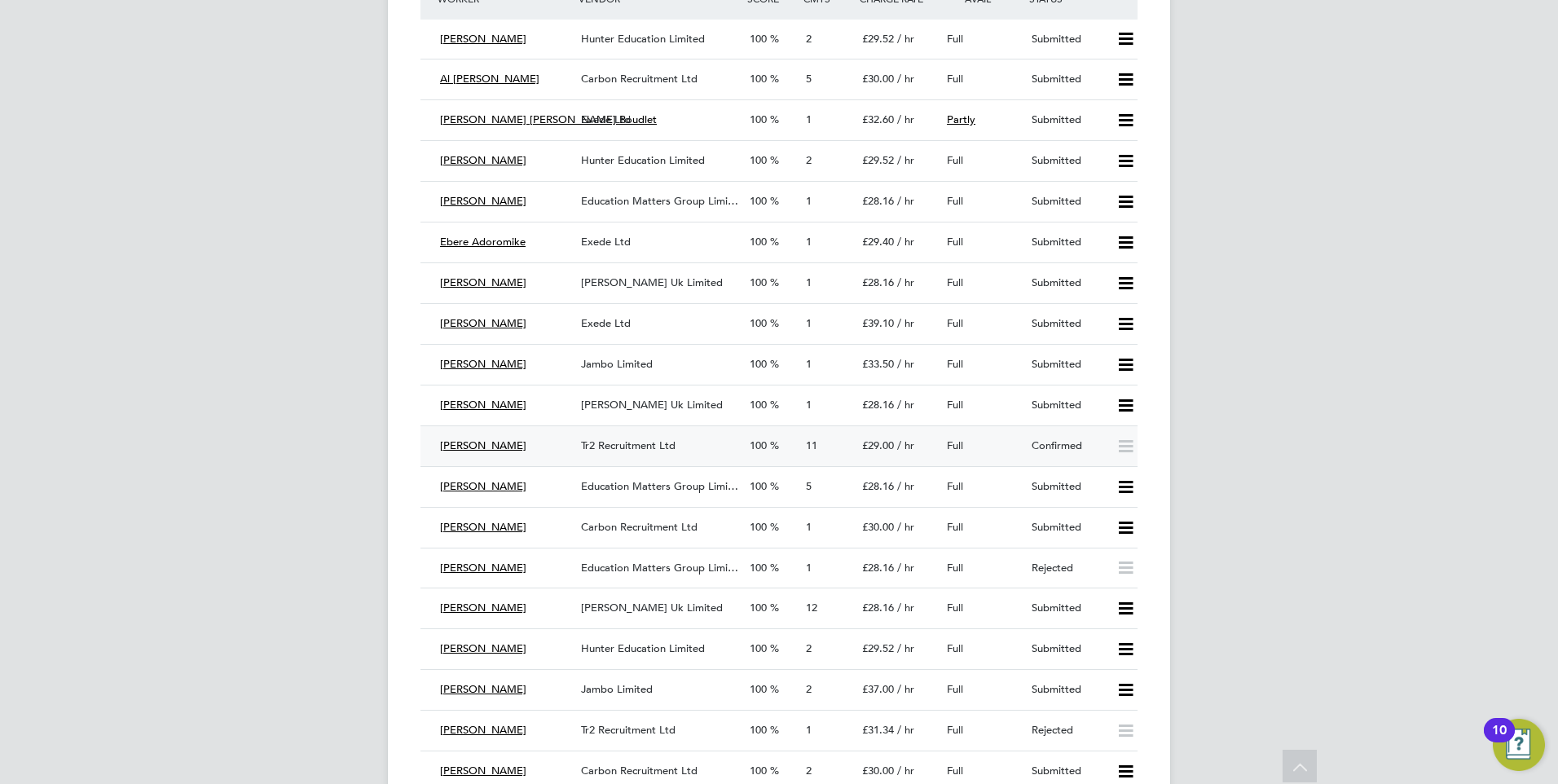
click at [1005, 439] on div "Full" at bounding box center [982, 445] width 84 height 27
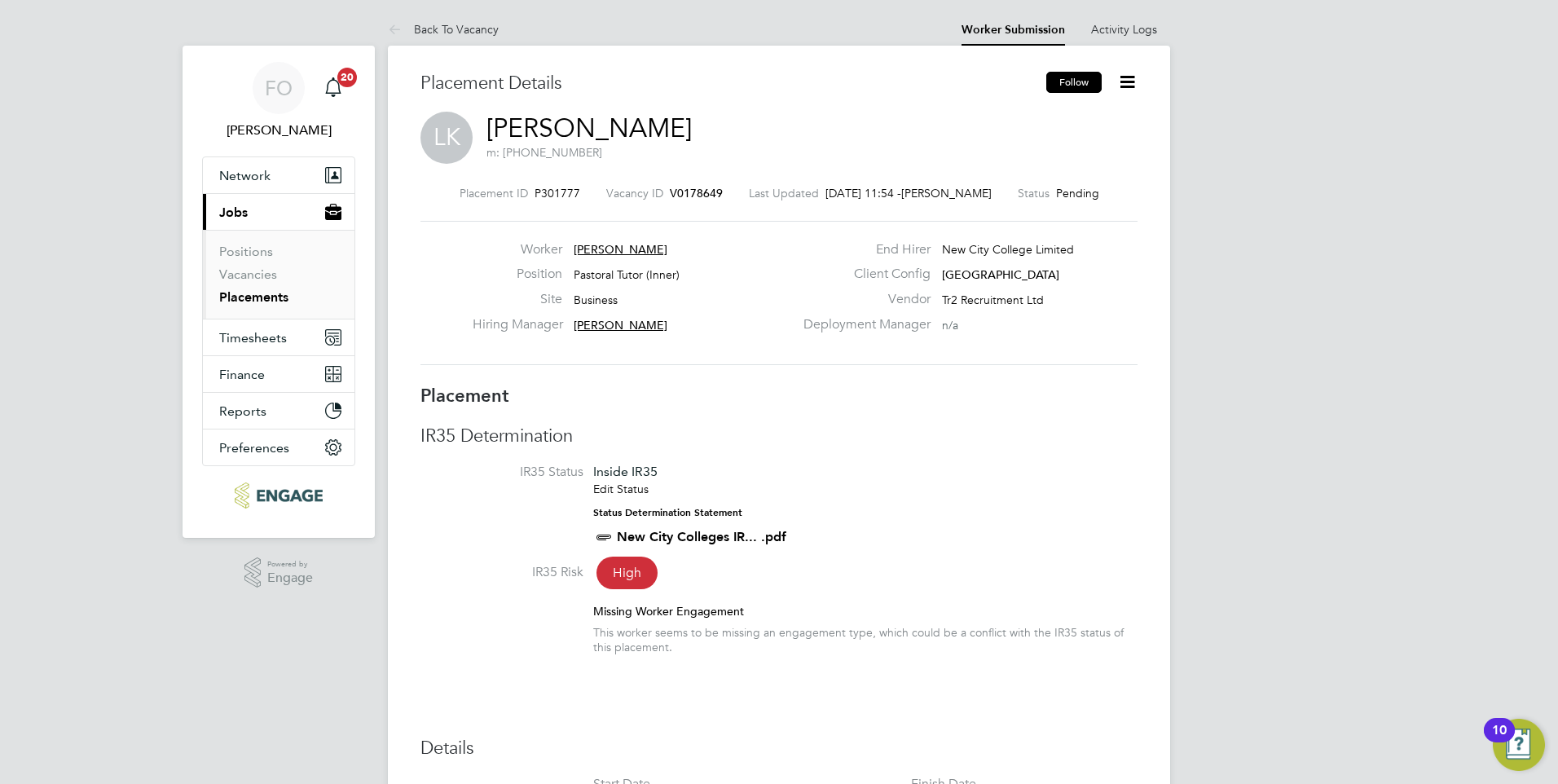
click at [1072, 77] on button "Follow" at bounding box center [1074, 82] width 55 height 21
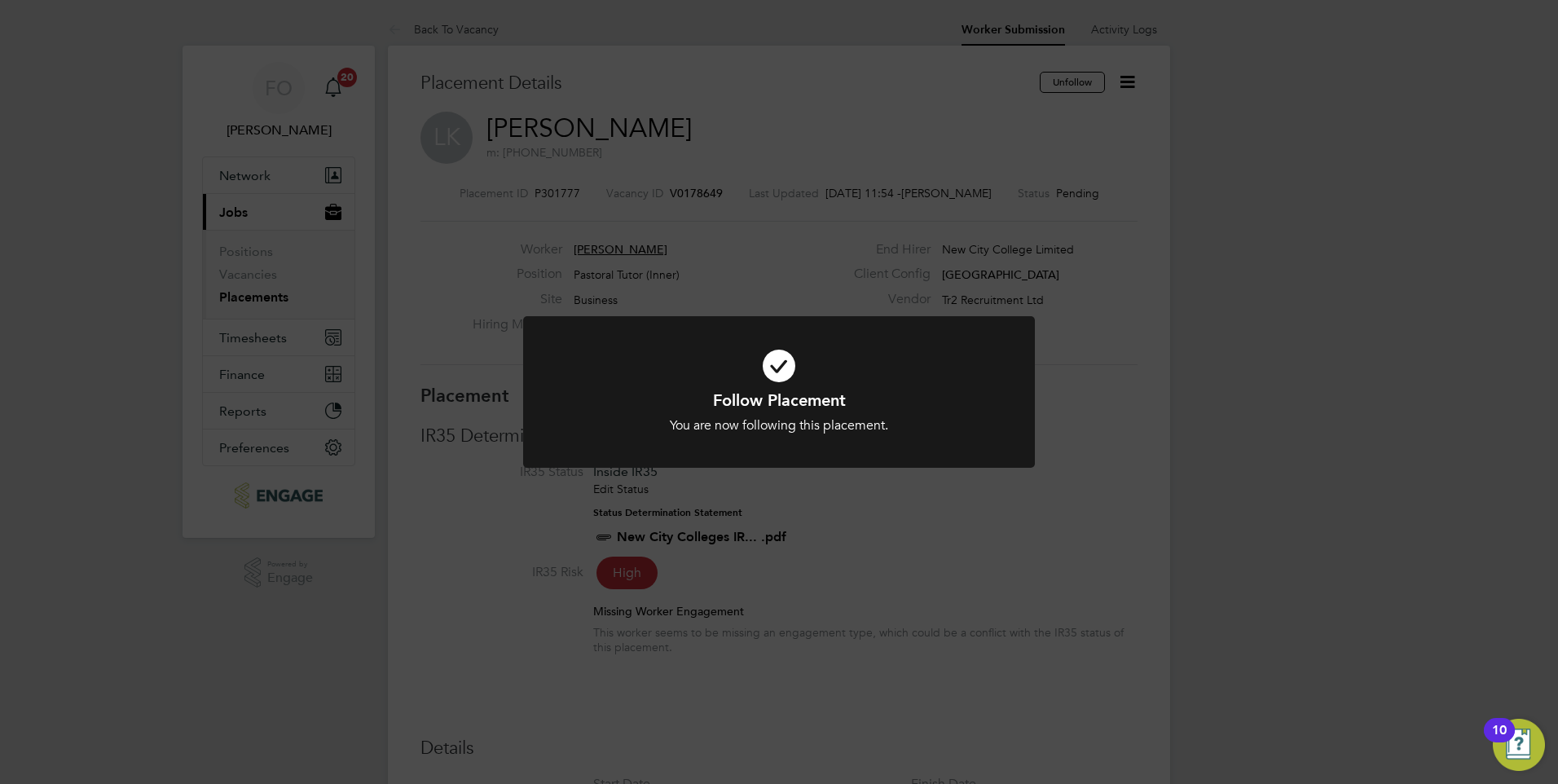
click at [1098, 532] on div "Follow Placement You are now following this placement. Cancel Okay" at bounding box center [779, 392] width 1558 height 784
